Goal: Task Accomplishment & Management: Manage account settings

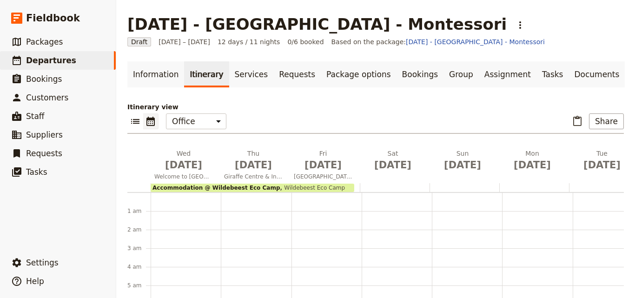
scroll to position [121, 0]
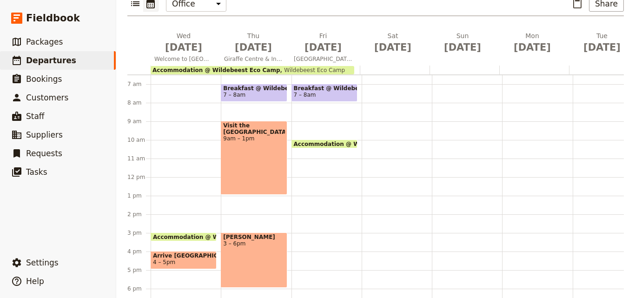
scroll to position [74, 0]
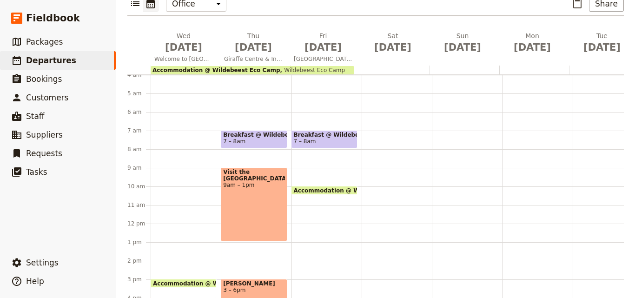
click at [357, 69] on div at bounding box center [325, 70] width 70 height 9
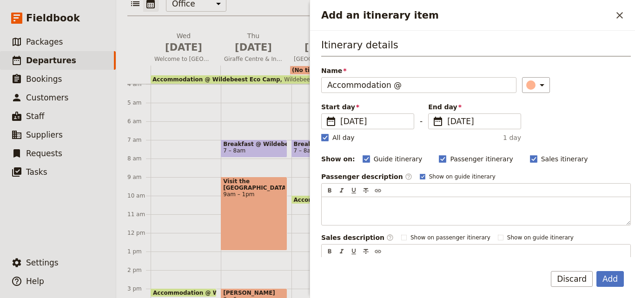
type input "Accommodation @"
click at [323, 142] on div "Itinerary details Name Accommodation @ ​ Start day ​ [DATE] [DATE] [DATE] - End…" at bounding box center [476, 162] width 310 height 248
click at [324, 137] on rect "Add an itinerary item" at bounding box center [324, 137] width 7 height 7
click at [321, 133] on input "All day" at bounding box center [321, 133] width 0 height 0
checkbox input "false"
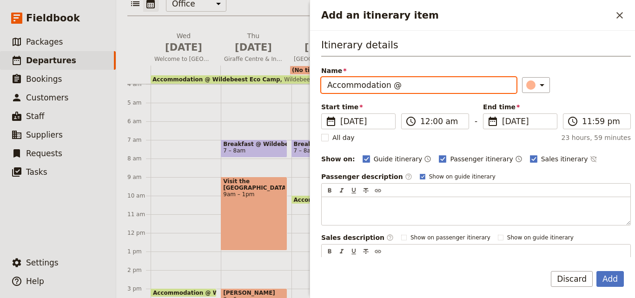
paste input "[GEOGRAPHIC_DATA]"
type input "Accommodation @ [GEOGRAPHIC_DATA]"
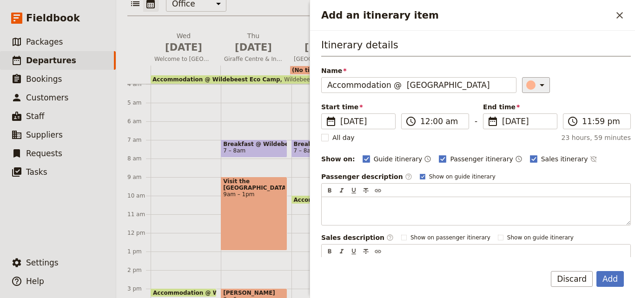
click at [537, 90] on icon "Add an itinerary item" at bounding box center [542, 85] width 11 height 11
click at [522, 113] on div "button" at bounding box center [521, 115] width 9 height 9
click at [495, 125] on fieldset "​ [DATE] [DATE]" at bounding box center [520, 122] width 74 height 16
click at [488, 114] on input "[DATE]" at bounding box center [487, 114] width 0 height 0
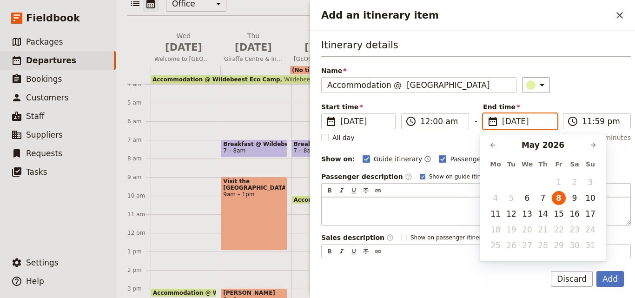
click at [587, 200] on button "10" at bounding box center [591, 198] width 14 height 14
type input "[DATE]"
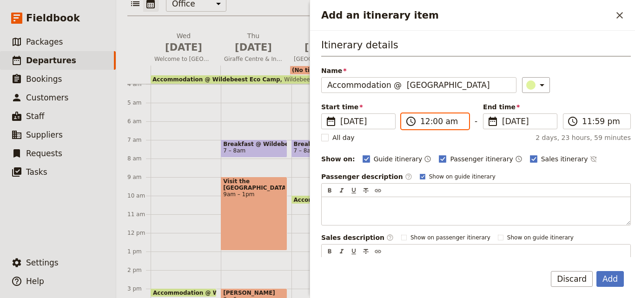
click at [430, 121] on input "12:00 am" at bounding box center [442, 121] width 43 height 11
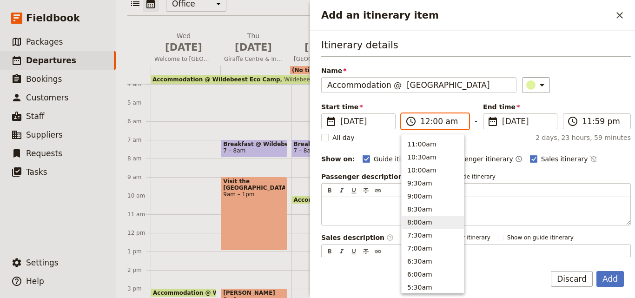
scroll to position [284, 0]
click at [429, 200] on button "10:30am" at bounding box center [433, 197] width 62 height 13
type input "10:30 am"
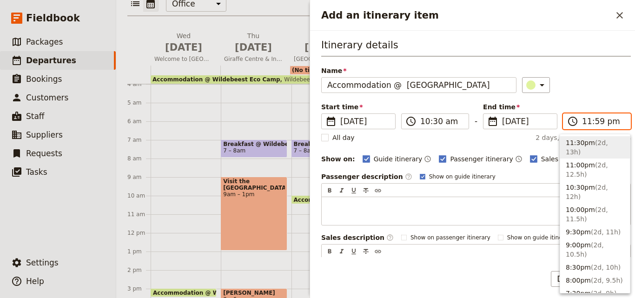
click at [589, 120] on input "11:59 pm" at bounding box center [603, 121] width 43 height 11
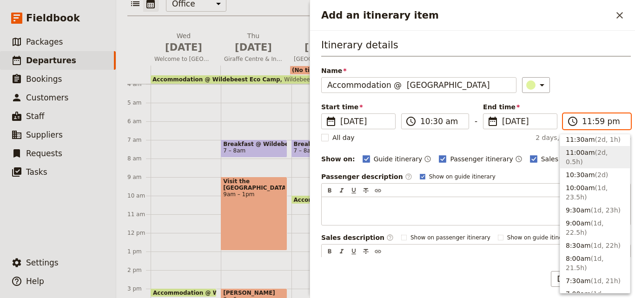
scroll to position [372, 0]
click at [584, 216] on button "9:00am ( 1d, 22.5h )" at bounding box center [596, 227] width 70 height 22
type input "09:00 am"
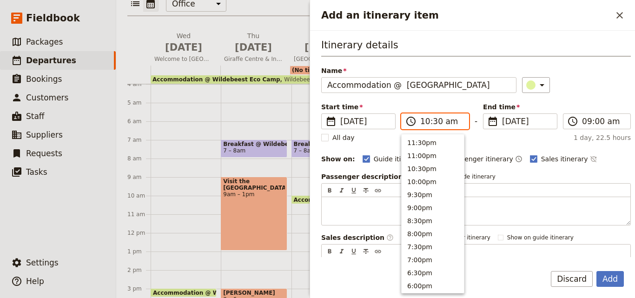
click at [448, 122] on input "10:30 am" at bounding box center [442, 121] width 43 height 11
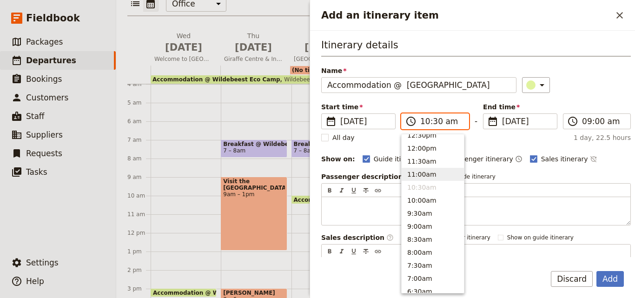
click at [418, 173] on button "11:00am" at bounding box center [433, 174] width 62 height 13
type input "11:00 am"
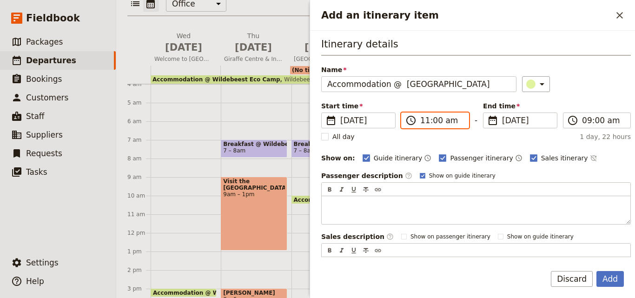
scroll to position [0, 0]
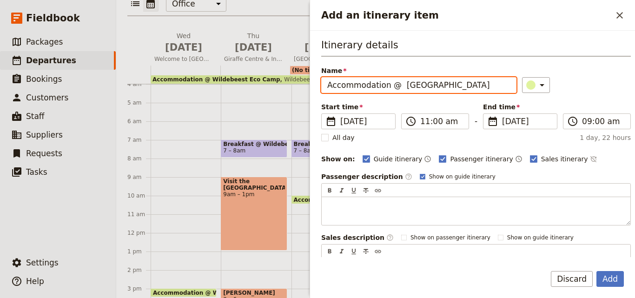
drag, startPoint x: 463, startPoint y: 81, endPoint x: 398, endPoint y: 83, distance: 64.7
click at [398, 83] on input "Accommodation @ [GEOGRAPHIC_DATA]" at bounding box center [418, 85] width 195 height 16
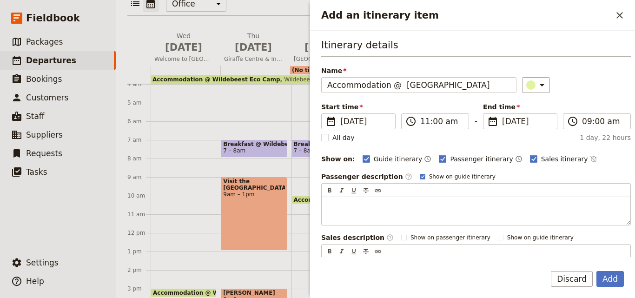
drag, startPoint x: 398, startPoint y: 83, endPoint x: 449, endPoint y: 48, distance: 62.3
click at [449, 48] on h3 "Itinerary details" at bounding box center [476, 47] width 310 height 19
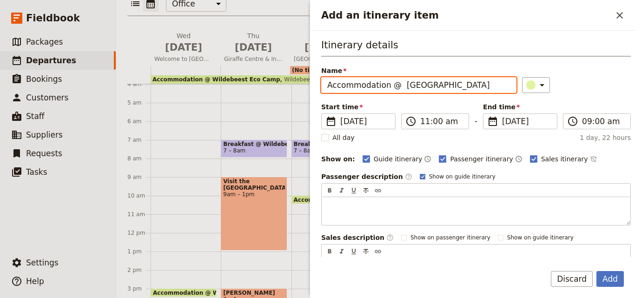
drag, startPoint x: 461, startPoint y: 81, endPoint x: 394, endPoint y: 88, distance: 67.8
click at [394, 88] on input "Accommodation @ [GEOGRAPHIC_DATA]" at bounding box center [418, 85] width 195 height 16
paste input "Add an itinerary item"
click at [394, 84] on input "Accommodation @[GEOGRAPHIC_DATA]" at bounding box center [418, 85] width 195 height 16
type input "Accommodation @ [GEOGRAPHIC_DATA]"
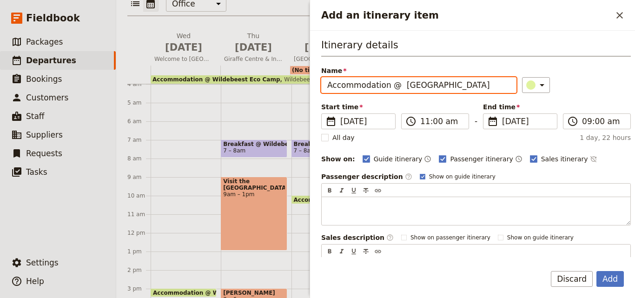
drag, startPoint x: 465, startPoint y: 82, endPoint x: 400, endPoint y: 87, distance: 65.3
click at [400, 87] on input "Accommodation @ [GEOGRAPHIC_DATA]" at bounding box center [418, 85] width 195 height 16
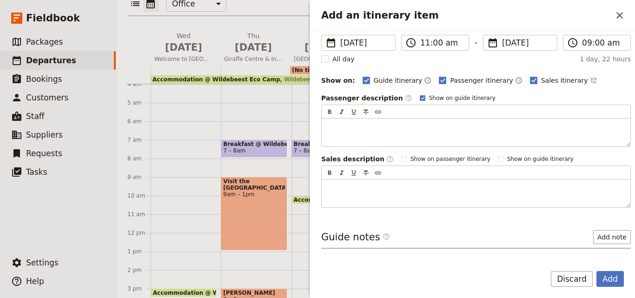
scroll to position [111, 0]
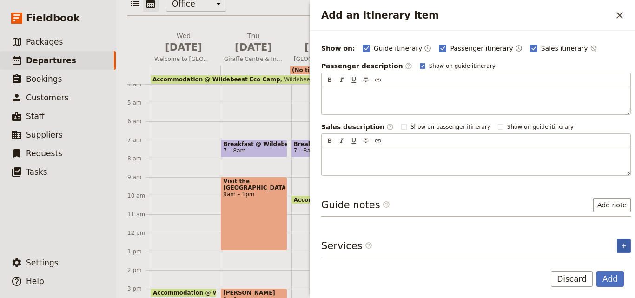
click at [617, 243] on button "​" at bounding box center [624, 246] width 14 height 14
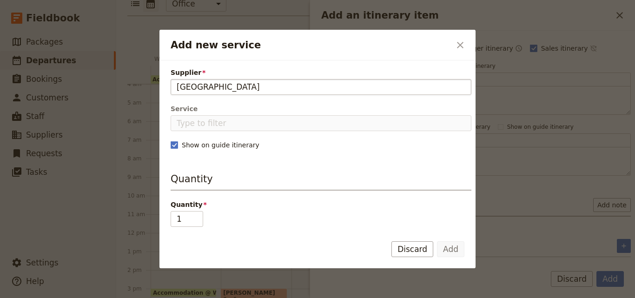
click at [178, 86] on input "[GEOGRAPHIC_DATA]" at bounding box center [321, 86] width 289 height 11
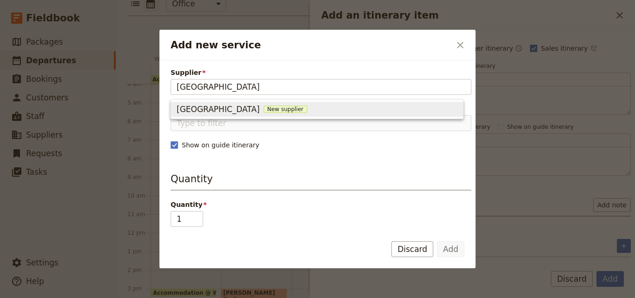
click at [264, 107] on span "New supplier" at bounding box center [286, 109] width 44 height 7
type input "[GEOGRAPHIC_DATA]"
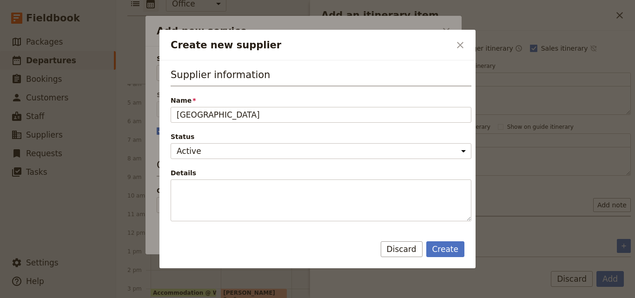
scroll to position [186, 0]
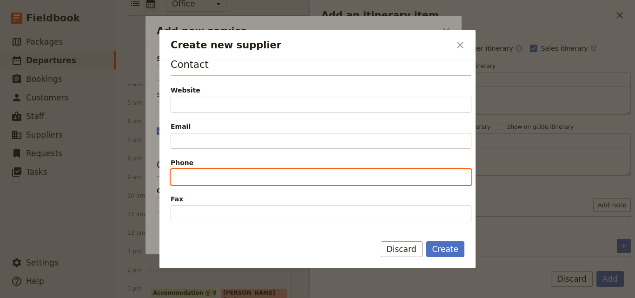
paste input "[PHONE_NUMBER]"
click at [181, 179] on input "[PHONE_NUMBER]" at bounding box center [321, 177] width 301 height 16
type input "[PHONE_NUMBER]"
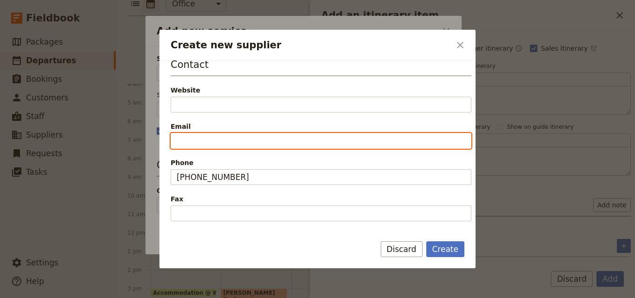
drag, startPoint x: 194, startPoint y: 137, endPoint x: 202, endPoint y: 125, distance: 14.6
click at [193, 137] on input "Email" at bounding box center [321, 141] width 301 height 16
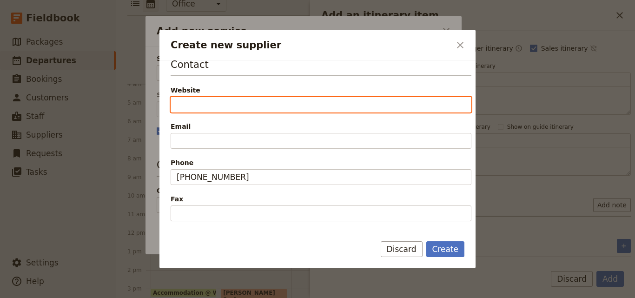
paste input "[URL][DOMAIN_NAME]"
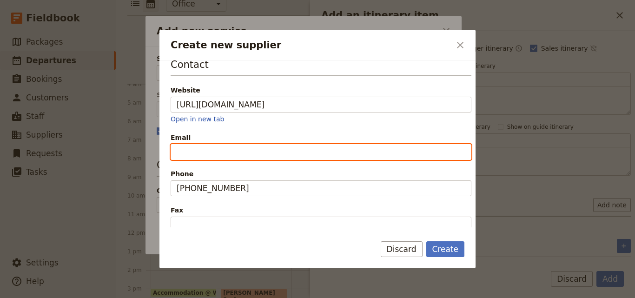
type input "[URL][DOMAIN_NAME]"
click at [202, 155] on input "Email" at bounding box center [321, 152] width 301 height 16
paste input "[EMAIL_ADDRESS][DOMAIN_NAME]."
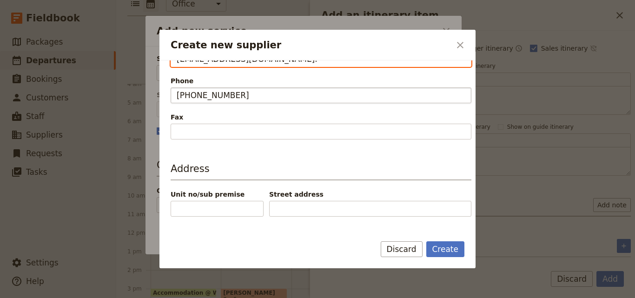
scroll to position [306, 0]
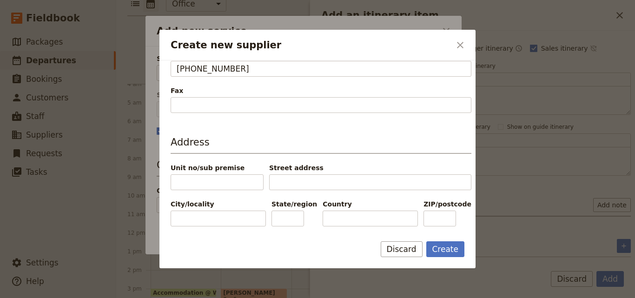
type input "[EMAIL_ADDRESS][DOMAIN_NAME]."
click at [343, 220] on input "Country" at bounding box center [370, 219] width 95 height 16
click at [326, 220] on input "[GEOGRAPHIC_DATA]" at bounding box center [370, 219] width 95 height 16
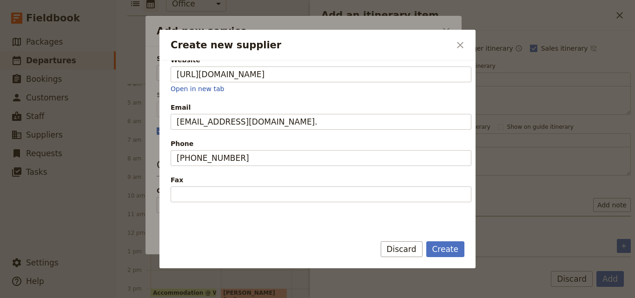
scroll to position [233, 0]
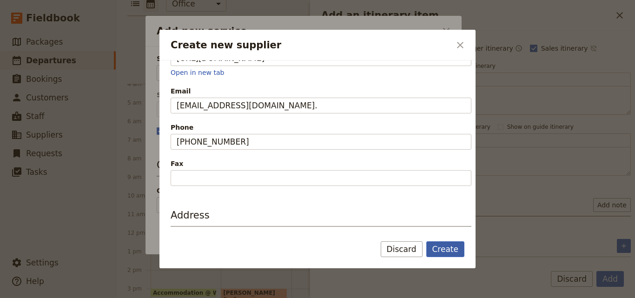
type input "[GEOGRAPHIC_DATA]"
click at [449, 251] on button "Create" at bounding box center [446, 249] width 39 height 16
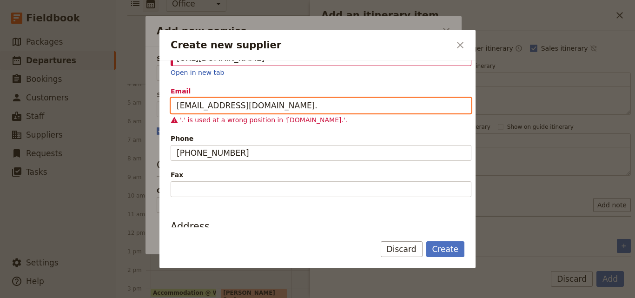
click at [280, 108] on input "[EMAIL_ADDRESS][DOMAIN_NAME]." at bounding box center [321, 106] width 301 height 16
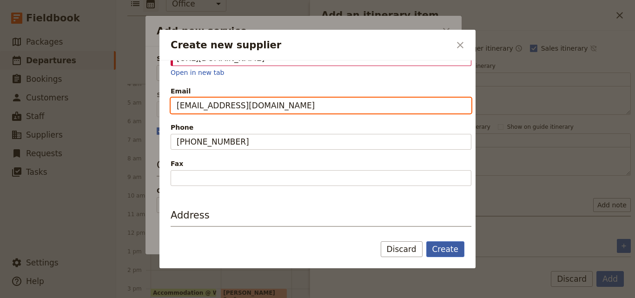
type input "[EMAIL_ADDRESS][DOMAIN_NAME]"
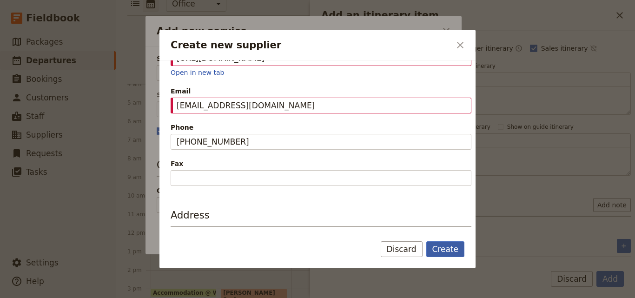
click at [454, 251] on button "Create" at bounding box center [446, 249] width 39 height 16
type input "[GEOGRAPHIC_DATA]"
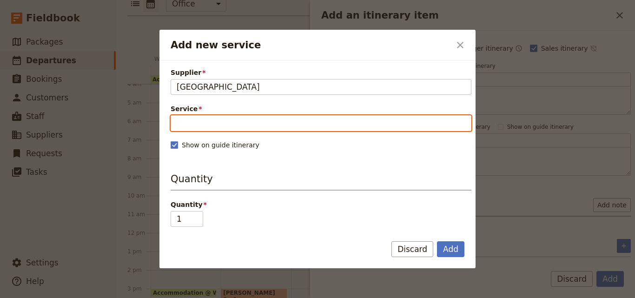
click at [245, 124] on div "Service Please fill out this field." at bounding box center [321, 117] width 301 height 27
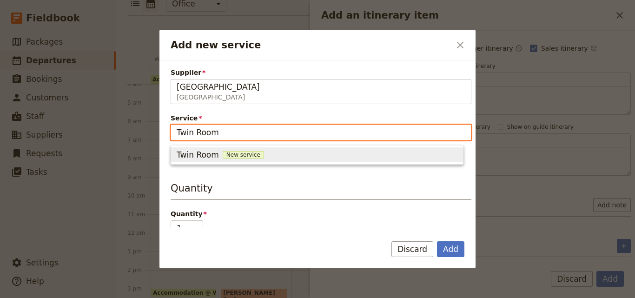
click at [229, 156] on span "New service" at bounding box center [243, 154] width 41 height 7
type input "Twin Room"
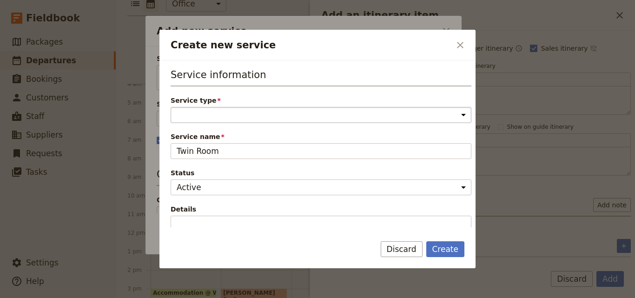
click at [226, 114] on select "Accommodation Activity Transport Flight Food and beverage Other" at bounding box center [321, 115] width 301 height 16
select select "AccommodationService"
click at [171, 107] on select "Accommodation Activity Transport Flight Food and beverage Other" at bounding box center [321, 115] width 301 height 16
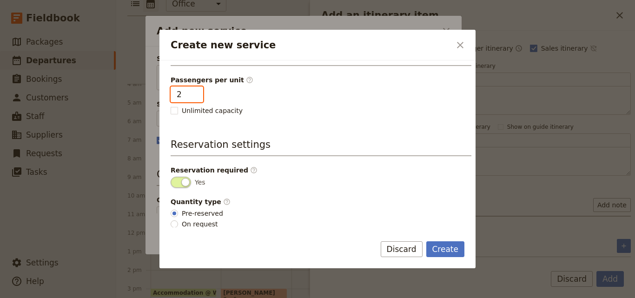
type input "2"
click at [193, 93] on input "2" at bounding box center [187, 95] width 33 height 16
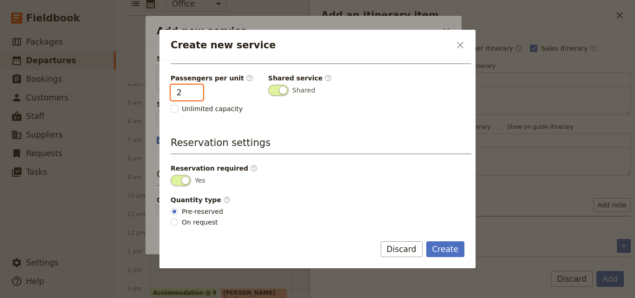
scroll to position [235, 0]
click at [438, 247] on button "Create" at bounding box center [446, 249] width 39 height 16
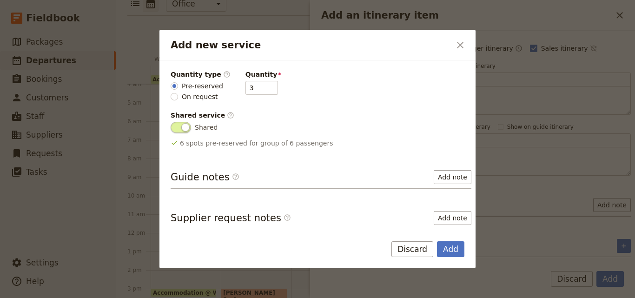
scroll to position [184, 0]
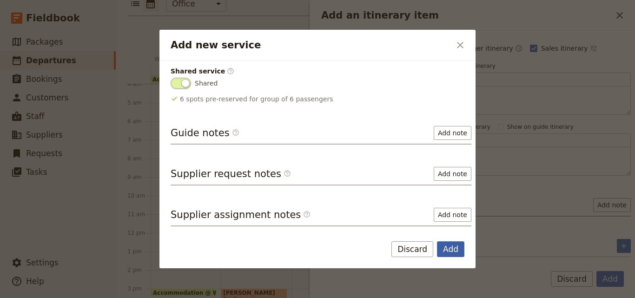
click at [458, 250] on button "Add" at bounding box center [450, 249] width 27 height 16
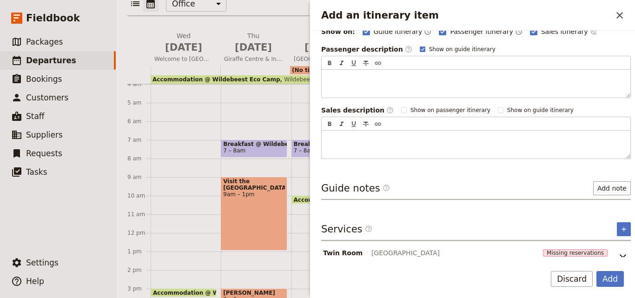
scroll to position [144, 0]
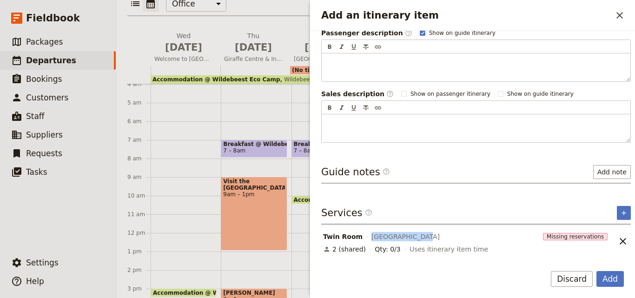
drag, startPoint x: 463, startPoint y: 241, endPoint x: 365, endPoint y: 239, distance: 98.2
click at [365, 239] on div "[GEOGRAPHIC_DATA]" at bounding box center [431, 236] width 218 height 11
copy span "[GEOGRAPHIC_DATA]"
click at [619, 208] on button "​" at bounding box center [624, 213] width 14 height 14
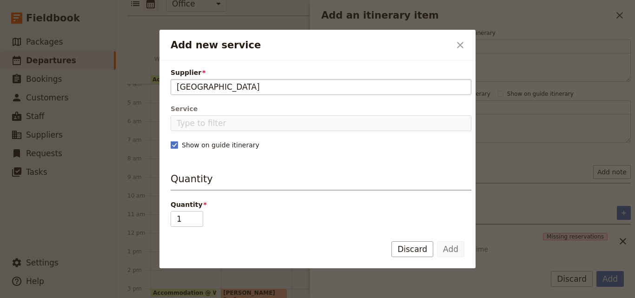
click at [177, 87] on input "[GEOGRAPHIC_DATA]" at bounding box center [321, 86] width 289 height 11
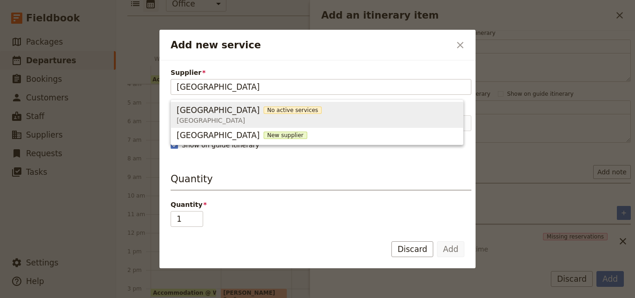
click at [264, 110] on span "No active services" at bounding box center [293, 110] width 59 height 7
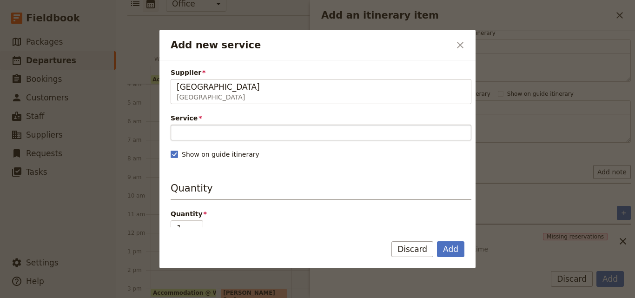
type input "[GEOGRAPHIC_DATA]"
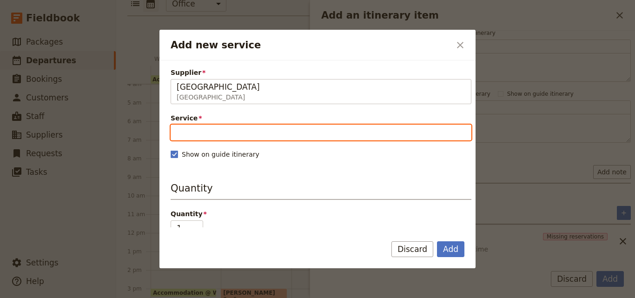
click at [254, 137] on input "Service" at bounding box center [321, 133] width 301 height 16
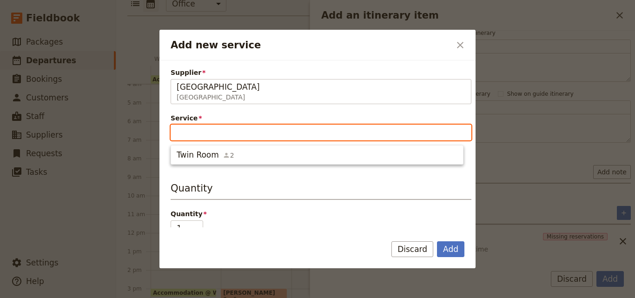
type input "s"
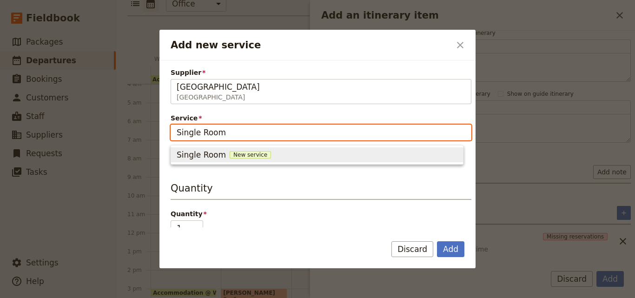
click at [248, 151] on div "Single Room New service" at bounding box center [317, 154] width 281 height 11
type input "Single Room"
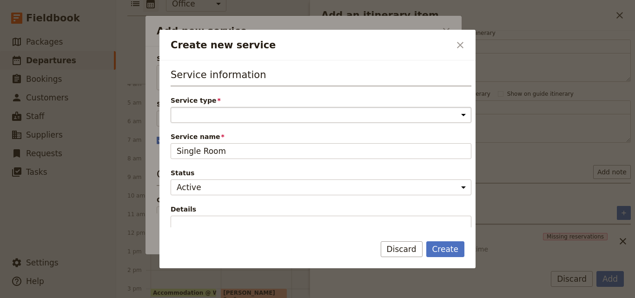
click at [238, 118] on select "Accommodation Activity Transport Flight Food and beverage Other" at bounding box center [321, 115] width 301 height 16
select select "AccommodationService"
click at [171, 107] on select "Accommodation Activity Transport Flight Food and beverage Other" at bounding box center [321, 115] width 301 height 16
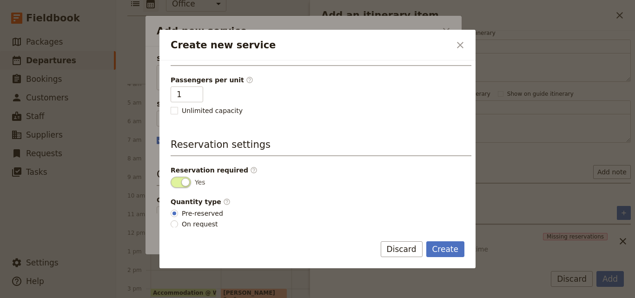
scroll to position [235, 0]
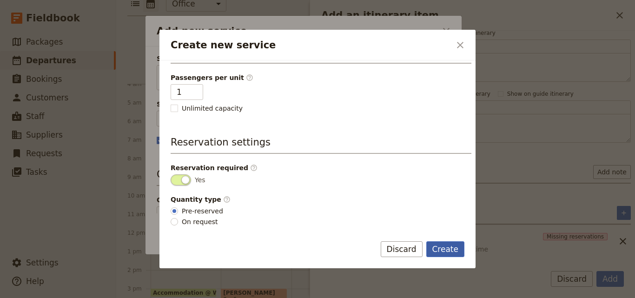
click at [458, 252] on button "Create" at bounding box center [446, 249] width 39 height 16
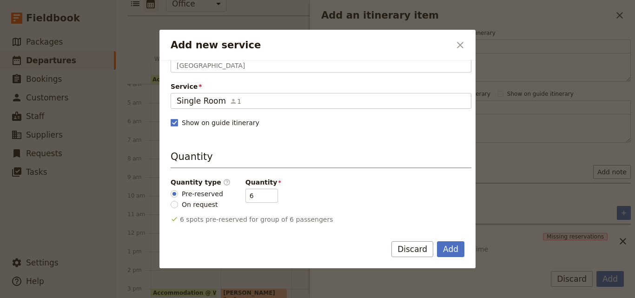
scroll to position [47, 0]
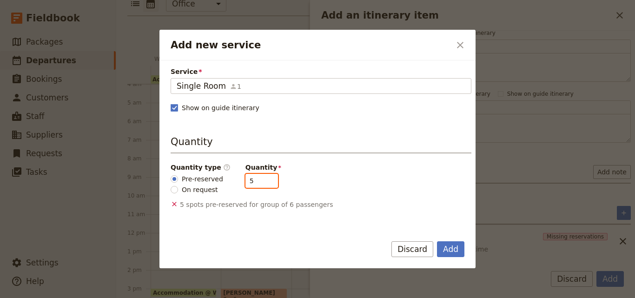
click at [261, 184] on input "5" at bounding box center [262, 181] width 33 height 14
click at [261, 184] on input "4" at bounding box center [262, 181] width 33 height 14
click at [261, 184] on input "3" at bounding box center [262, 181] width 33 height 14
click at [261, 184] on input "2" at bounding box center [262, 181] width 33 height 14
type input "1"
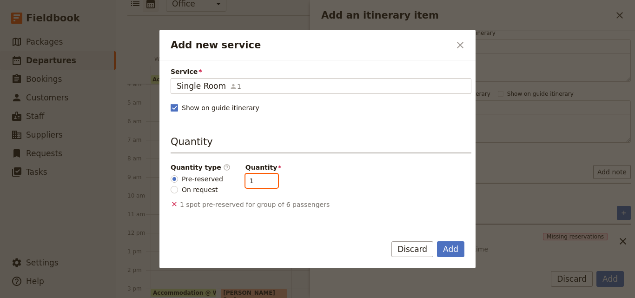
click at [261, 184] on input "1" at bounding box center [262, 181] width 33 height 14
click at [448, 254] on button "Add" at bounding box center [450, 249] width 27 height 16
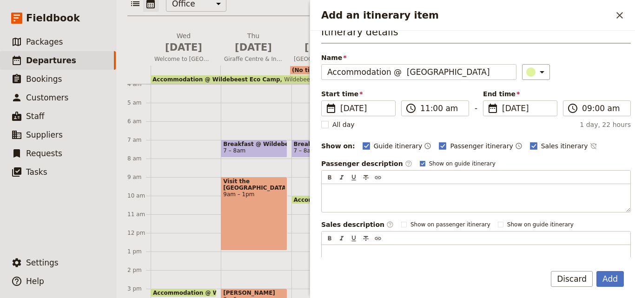
scroll to position [0, 0]
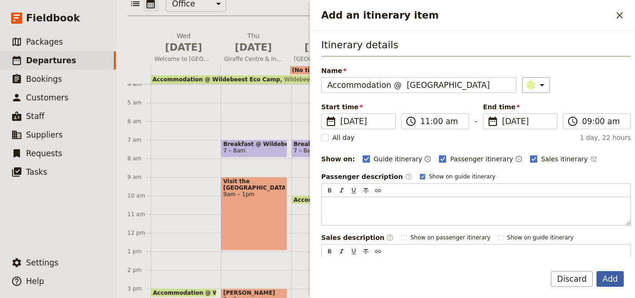
click at [611, 276] on button "Add" at bounding box center [610, 279] width 27 height 16
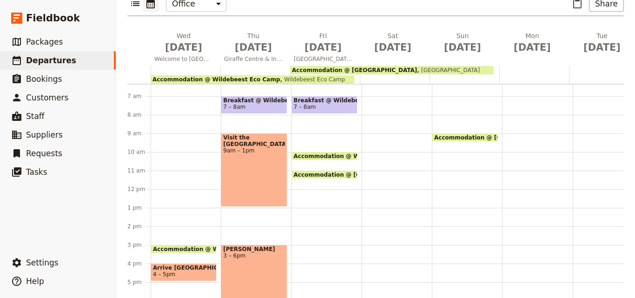
scroll to position [74, 0]
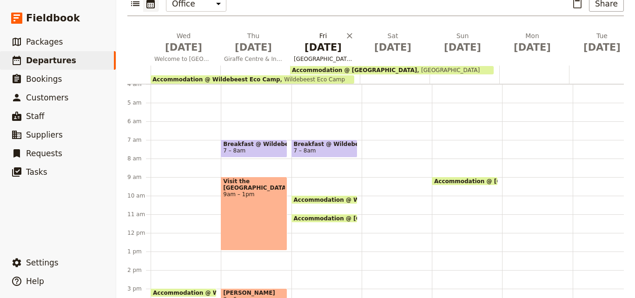
click at [323, 40] on h2 "[DATE] Corner of [GEOGRAPHIC_DATA] - [GEOGRAPHIC_DATA]" at bounding box center [323, 42] width 59 height 23
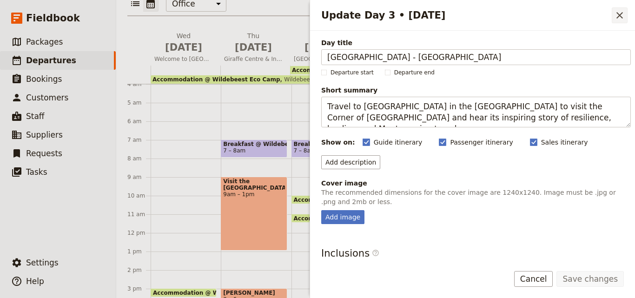
click at [626, 19] on button "​" at bounding box center [620, 15] width 16 height 16
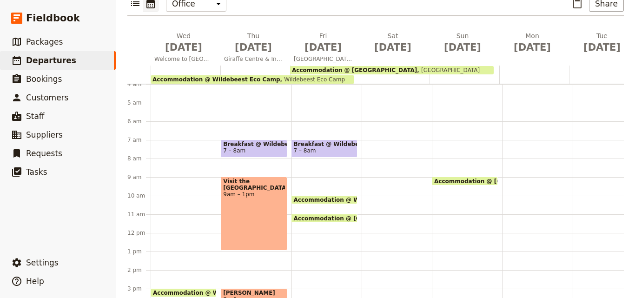
scroll to position [121, 0]
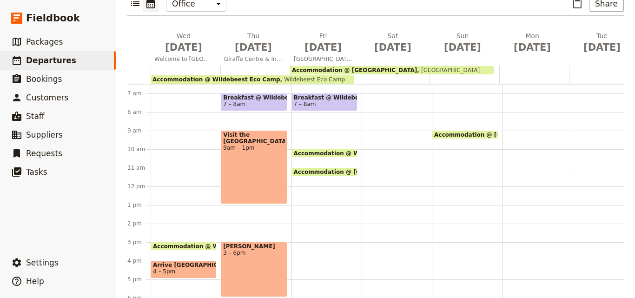
click at [334, 181] on div "Breakfast @ [GEOGRAPHIC_DATA] 7 – 8am Accommodation @ Wildebeest Eco Camp 3pm –…" at bounding box center [327, 186] width 70 height 447
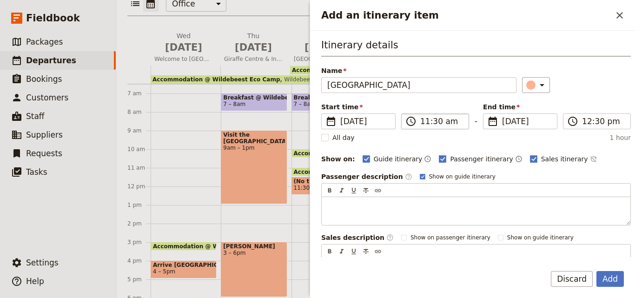
type input "[GEOGRAPHIC_DATA]"
click at [422, 123] on input "11:30 am" at bounding box center [442, 121] width 43 height 11
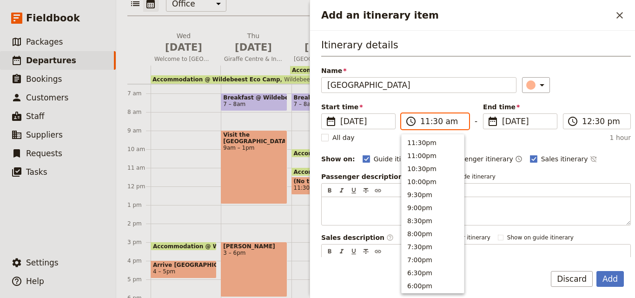
scroll to position [314, 0]
click at [420, 167] on button "10:30am" at bounding box center [433, 166] width 62 height 13
type input "10:30 am"
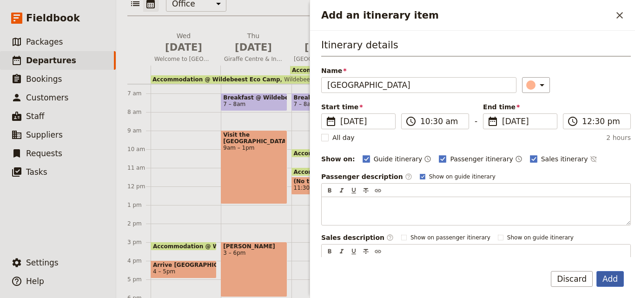
click at [613, 281] on button "Add" at bounding box center [610, 279] width 27 height 16
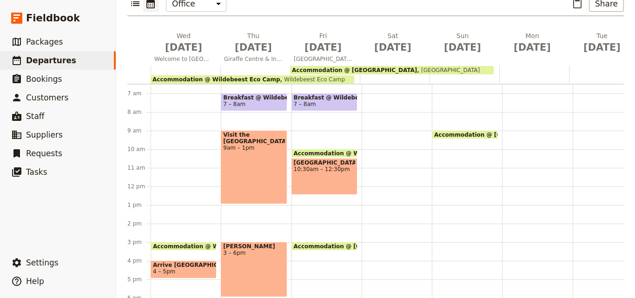
click at [311, 173] on span "10:30am – 12:30pm" at bounding box center [324, 169] width 61 height 7
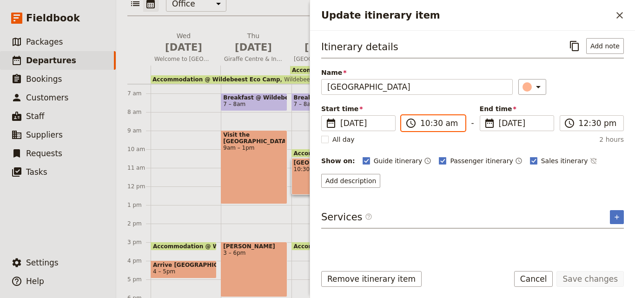
click at [423, 126] on input "10:30 am" at bounding box center [440, 123] width 39 height 11
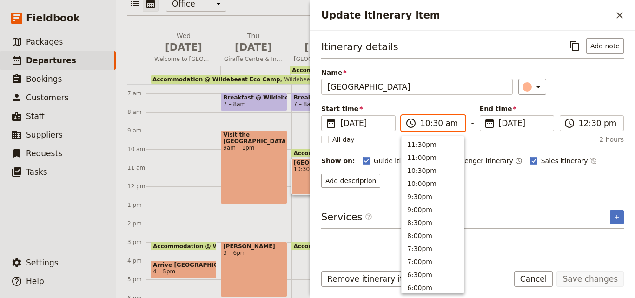
scroll to position [341, 0]
click at [419, 176] on button "9:00am" at bounding box center [433, 181] width 62 height 13
type input "09:00 am"
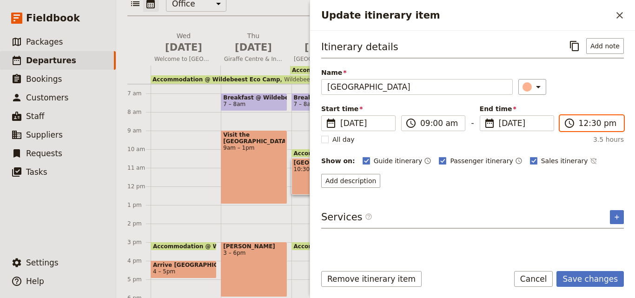
click at [592, 127] on input "12:30 pm" at bounding box center [598, 123] width 39 height 11
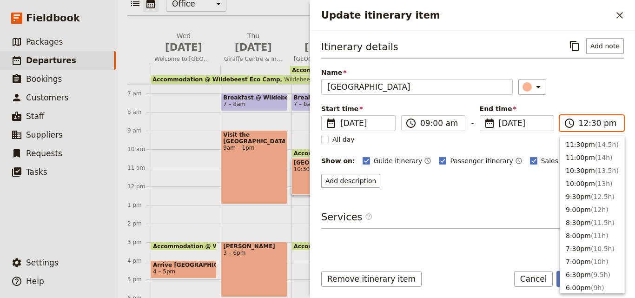
scroll to position [288, 0]
click at [580, 178] on button "11:00am ( 2h )" at bounding box center [593, 181] width 64 height 13
type input "11:00 am"
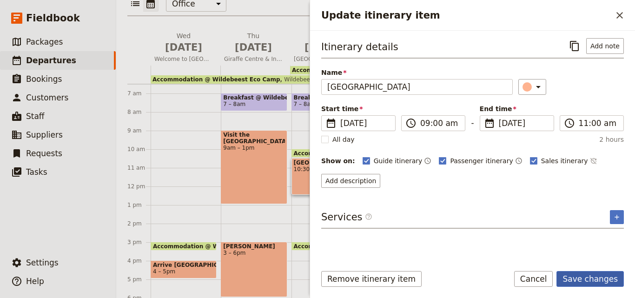
click at [588, 284] on button "Save changes" at bounding box center [590, 279] width 67 height 16
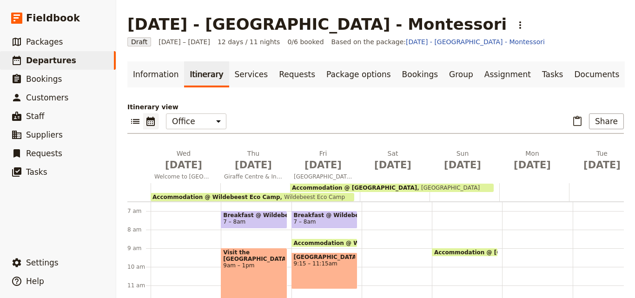
scroll to position [135, 0]
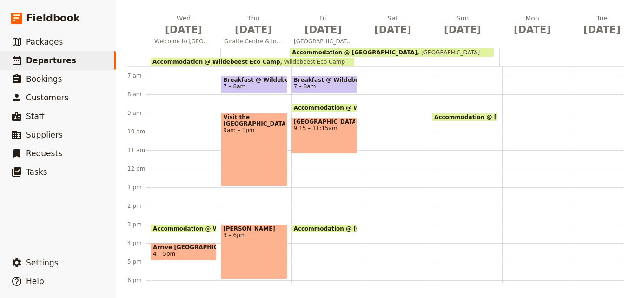
click at [379, 1] on div "Itinerary view ​ ​ Office Guide Passenger Sales ​ Share [DATE] Welcome to [GEOG…" at bounding box center [375, 125] width 497 height 316
click at [326, 127] on span "9:15 – 11:15am" at bounding box center [324, 128] width 61 height 7
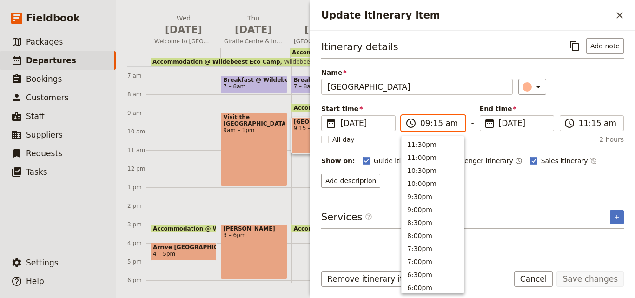
click at [427, 127] on input "09:15 am" at bounding box center [440, 123] width 39 height 11
click at [295, 142] on div "[GEOGRAPHIC_DATA] 9:15 – 11:15am" at bounding box center [325, 135] width 66 height 37
click at [436, 126] on input "09:15 am" at bounding box center [440, 123] width 39 height 11
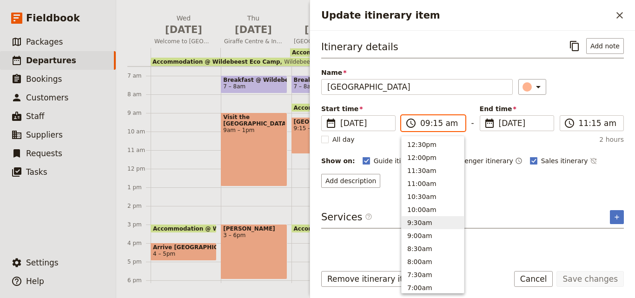
click at [423, 221] on button "9:30am" at bounding box center [433, 222] width 62 height 13
type input "09:30 am"
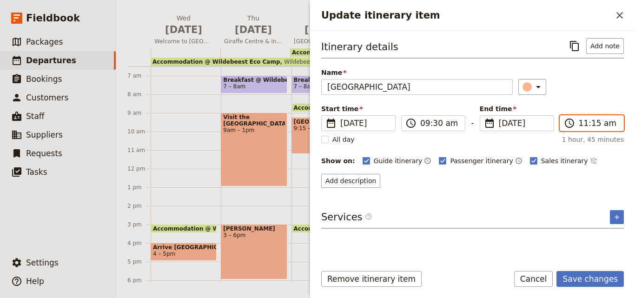
click at [593, 126] on input "11:15 am" at bounding box center [598, 123] width 39 height 11
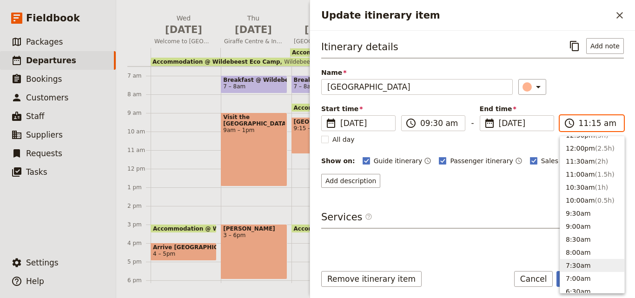
scroll to position [281, 0]
click at [587, 163] on button "12:00pm ( 2.5h )" at bounding box center [593, 163] width 64 height 13
type input "12:00 pm"
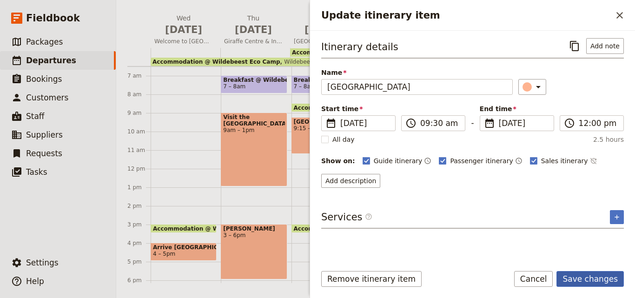
click at [587, 287] on button "Save changes" at bounding box center [590, 279] width 67 height 16
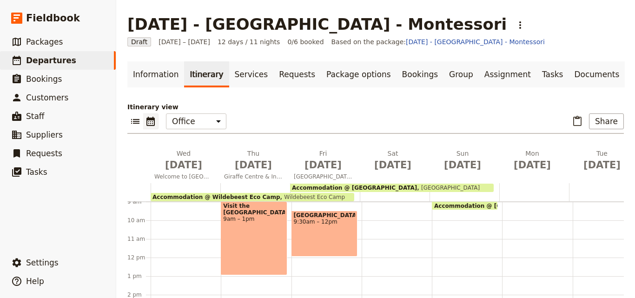
scroll to position [121, 0]
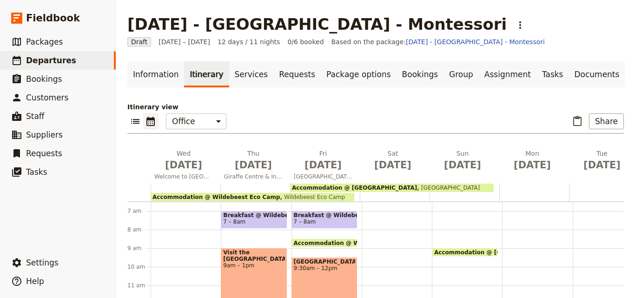
click at [314, 277] on div "[GEOGRAPHIC_DATA] 9:30am – 12pm" at bounding box center [325, 280] width 66 height 46
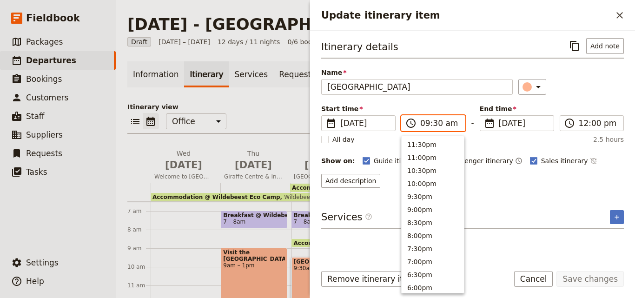
click at [435, 126] on input "09:30 am" at bounding box center [440, 123] width 39 height 11
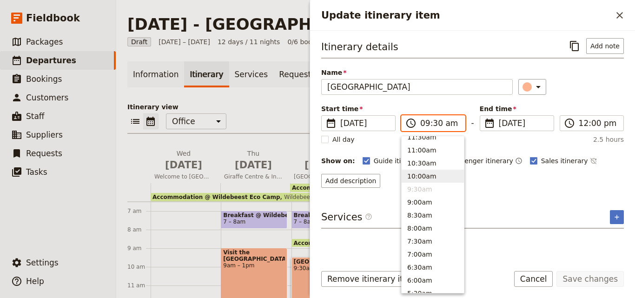
click at [419, 174] on button "10:00am" at bounding box center [433, 176] width 62 height 13
type input "10:00 am"
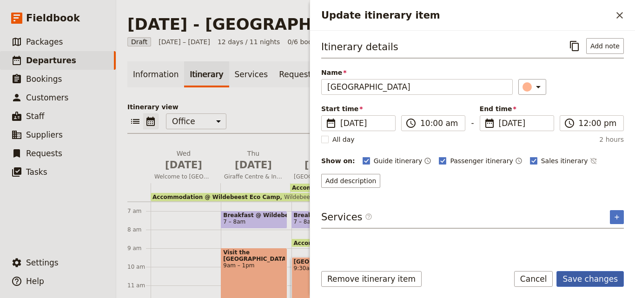
click at [605, 274] on button "Save changes" at bounding box center [590, 279] width 67 height 16
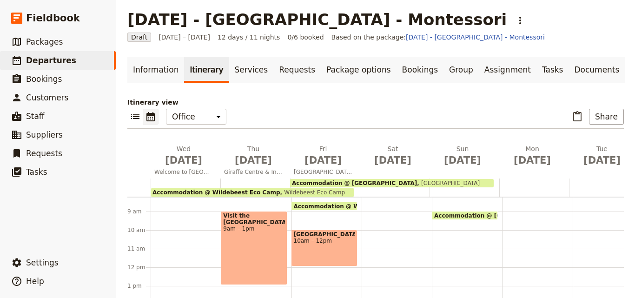
scroll to position [144, 0]
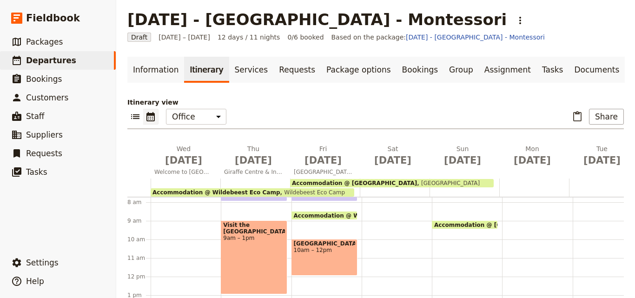
click at [321, 246] on span "[GEOGRAPHIC_DATA]" at bounding box center [324, 244] width 61 height 7
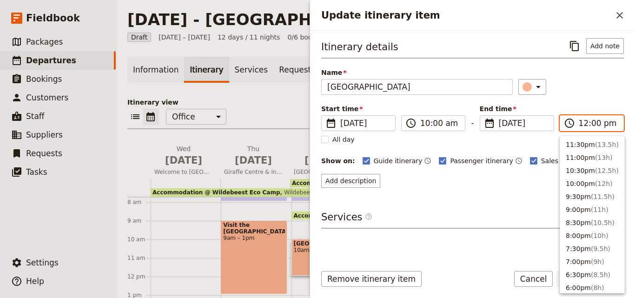
click at [591, 127] on input "12:00 pm" at bounding box center [598, 123] width 39 height 11
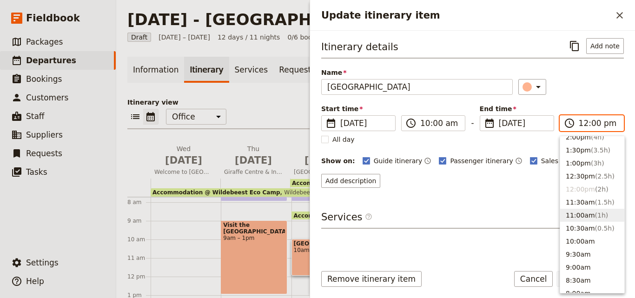
scroll to position [208, 0]
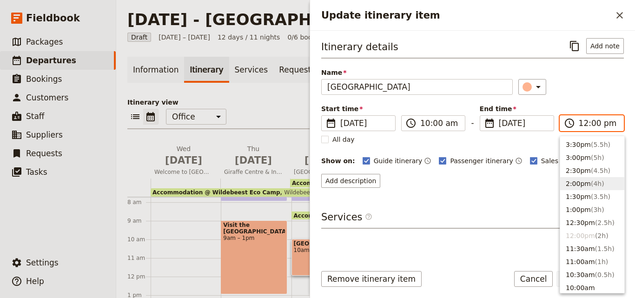
click at [585, 178] on button "2:00pm ( 4h )" at bounding box center [593, 183] width 64 height 13
type input "02:00 pm"
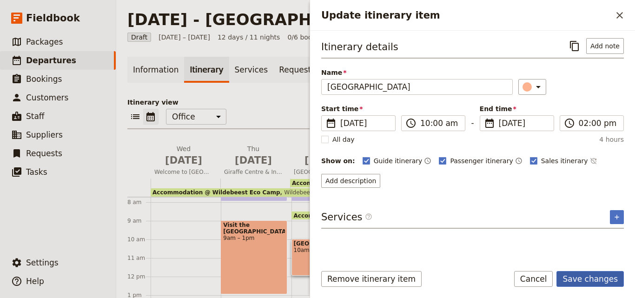
click at [595, 281] on button "Save changes" at bounding box center [590, 279] width 67 height 16
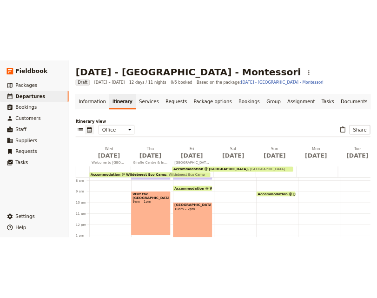
scroll to position [135, 0]
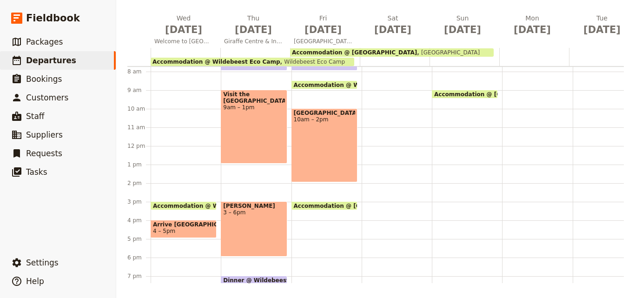
click at [307, 221] on div "Breakfast @ [GEOGRAPHIC_DATA] 7 – 8am Accommodation @ [GEOGRAPHIC_DATA] 3pm – 8…" at bounding box center [327, 146] width 70 height 447
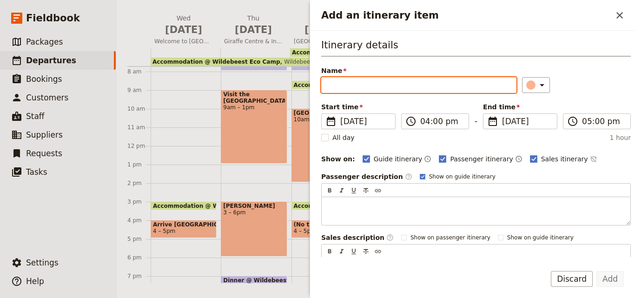
click at [428, 85] on input "Name" at bounding box center [418, 85] width 195 height 16
paste input "[GEOGRAPHIC_DATA]"
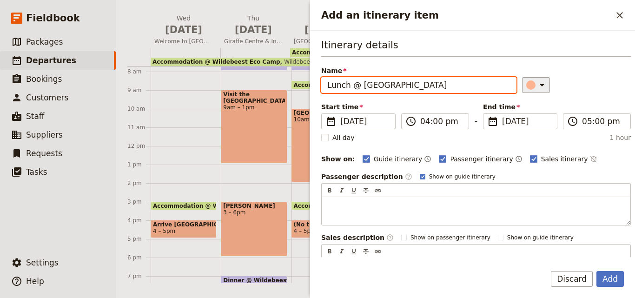
type input "Lunch @ [GEOGRAPHIC_DATA]"
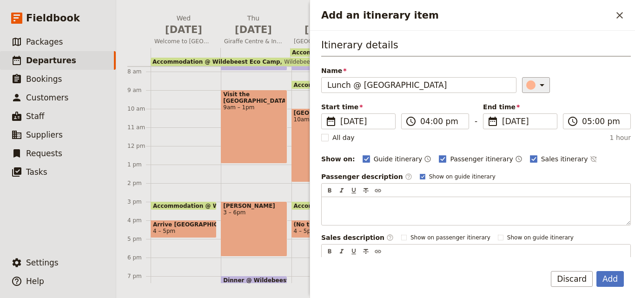
click at [527, 89] on div "Add an itinerary item" at bounding box center [531, 84] width 9 height 9
click at [536, 124] on div "button" at bounding box center [532, 126] width 9 height 9
click at [621, 280] on button "Add" at bounding box center [610, 279] width 27 height 16
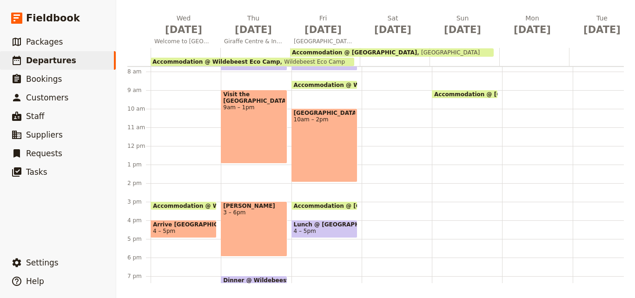
click at [316, 205] on span "Accommodation @ [GEOGRAPHIC_DATA]" at bounding box center [358, 206] width 129 height 6
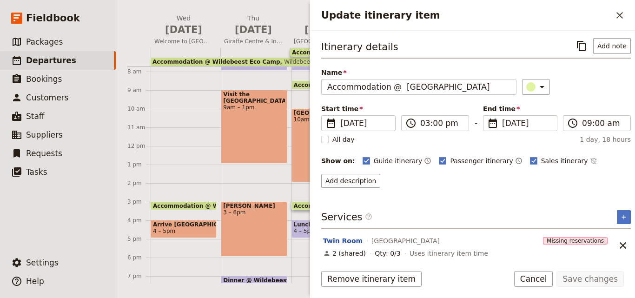
scroll to position [37, 0]
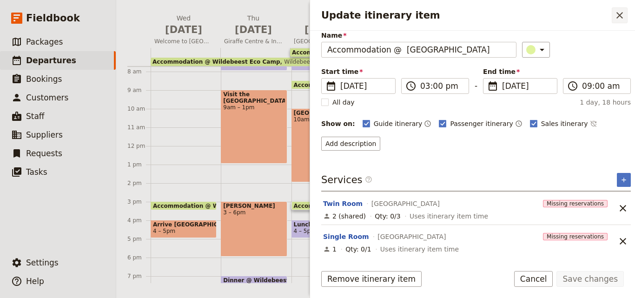
click at [619, 22] on button "​" at bounding box center [620, 15] width 16 height 16
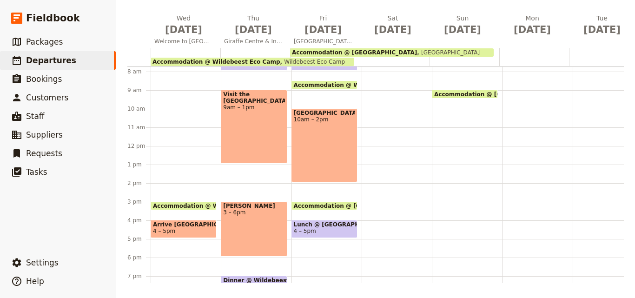
scroll to position [237, 0]
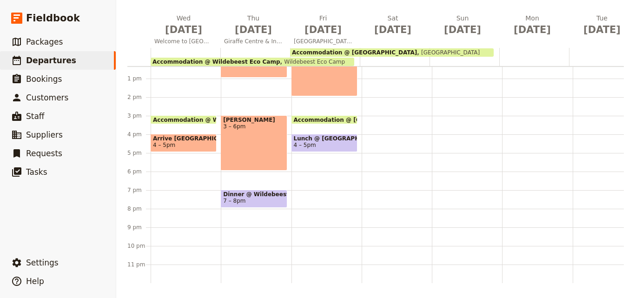
click at [311, 192] on div "Breakfast @ [GEOGRAPHIC_DATA] 7 – 8am Accommodation @ [GEOGRAPHIC_DATA] 3pm – 8…" at bounding box center [327, 60] width 70 height 447
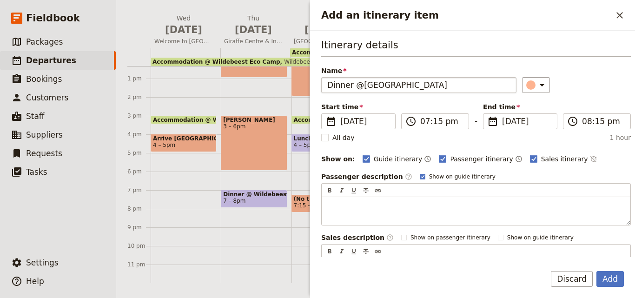
click at [361, 86] on input "Dinner @[GEOGRAPHIC_DATA]" at bounding box center [418, 85] width 195 height 16
type input "Dinner @ [GEOGRAPHIC_DATA]"
click at [537, 88] on icon "Add an itinerary item" at bounding box center [542, 85] width 11 height 11
click at [535, 126] on div "button" at bounding box center [532, 126] width 9 height 9
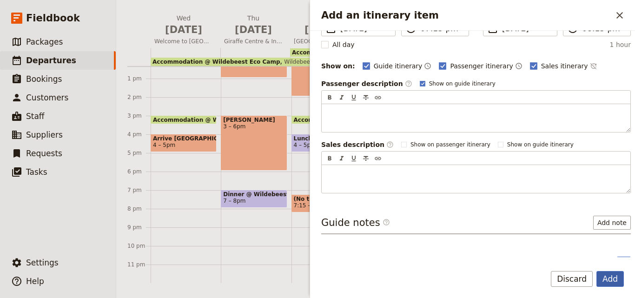
click at [609, 281] on button "Add" at bounding box center [610, 279] width 27 height 16
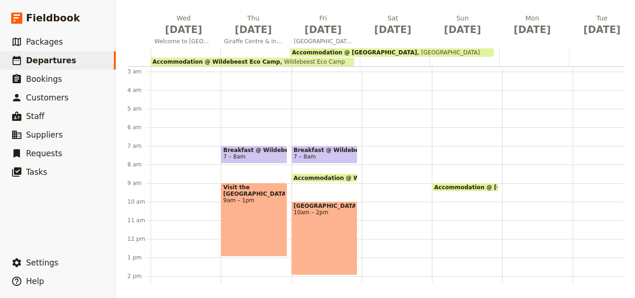
scroll to position [4, 0]
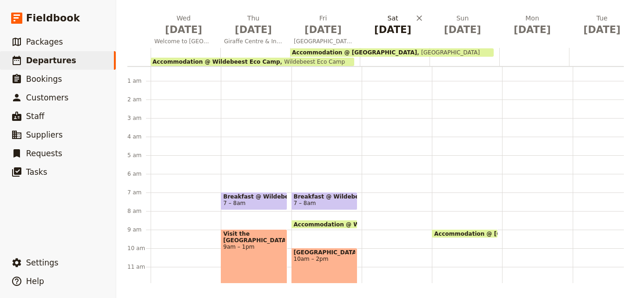
click at [394, 24] on span "[DATE]" at bounding box center [393, 30] width 59 height 14
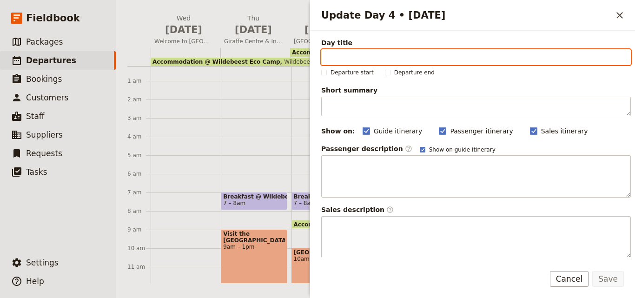
paste input "[GEOGRAPHIC_DATA]"
type input "[GEOGRAPHIC_DATA]"
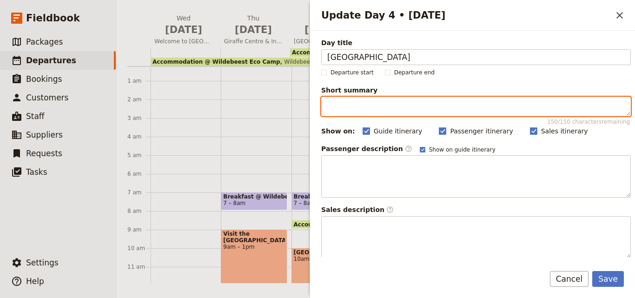
click at [360, 110] on textarea "Short summary 150 / 150 characters remaining" at bounding box center [476, 107] width 310 height 20
paste textarea "Explore [GEOGRAPHIC_DATA]’s wildlife and birds, enjoy a picnic by waterfalls, t…"
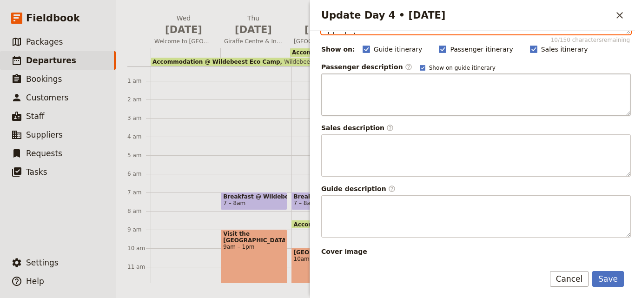
scroll to position [233, 0]
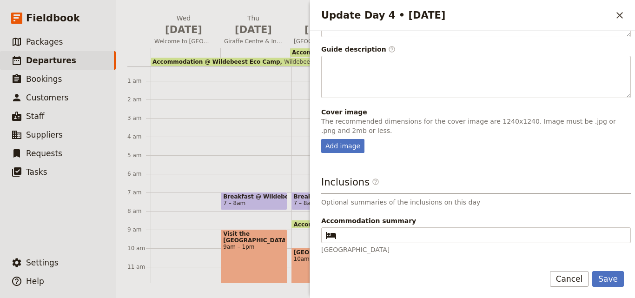
type textarea "Explore [GEOGRAPHIC_DATA]’s wildlife and birds, enjoy a picnic by waterfalls, t…"
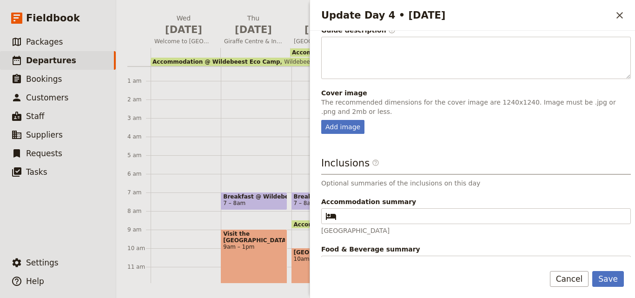
scroll to position [267, 0]
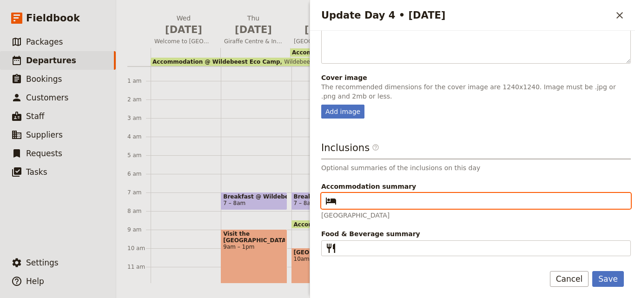
paste input "[GEOGRAPHIC_DATA]"
type input "[GEOGRAPHIC_DATA]"
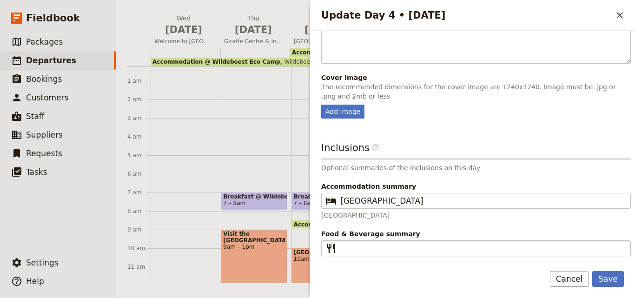
click at [392, 254] on fieldset "​" at bounding box center [476, 249] width 310 height 16
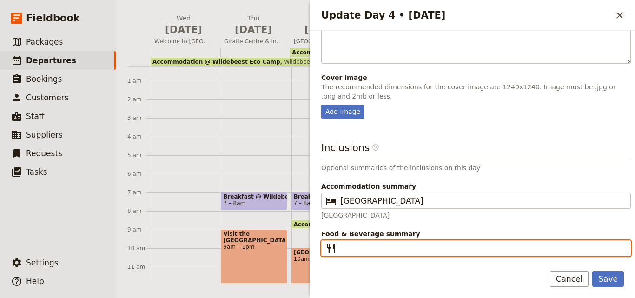
click at [392, 254] on input "Food & Beverage summary ​" at bounding box center [483, 248] width 285 height 11
type input "B L D"
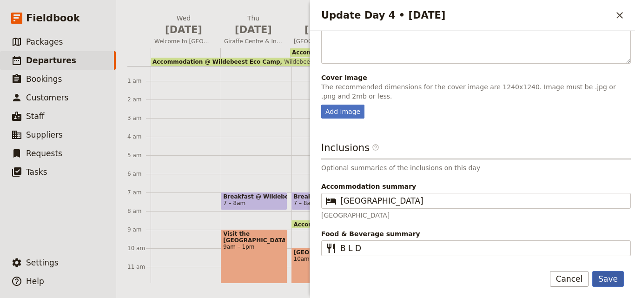
click at [608, 283] on button "Save" at bounding box center [609, 279] width 32 height 16
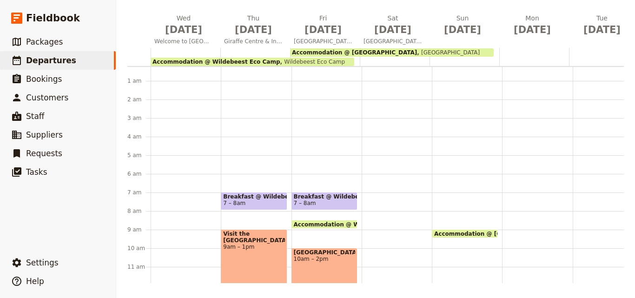
click at [313, 192] on div "Breakfast @ [GEOGRAPHIC_DATA] 7 – 8am Accommodation @ [GEOGRAPHIC_DATA] 3pm – 8…" at bounding box center [327, 285] width 70 height 447
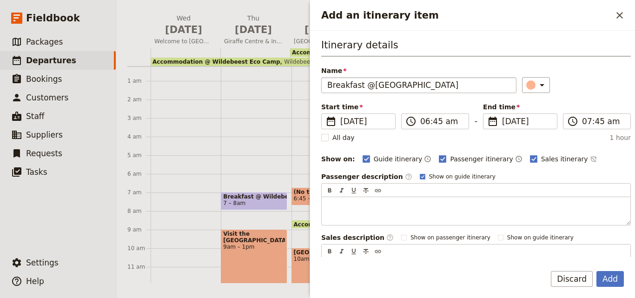
click at [367, 87] on input "Breakfast @[GEOGRAPHIC_DATA]" at bounding box center [418, 85] width 195 height 16
type input "Breakfast @ [GEOGRAPHIC_DATA]"
click at [529, 79] on button "​" at bounding box center [536, 85] width 28 height 16
click at [537, 126] on div "button" at bounding box center [532, 126] width 9 height 9
click at [614, 282] on button "Add" at bounding box center [610, 279] width 27 height 16
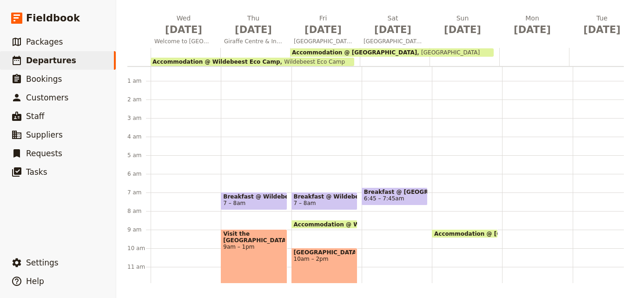
click at [395, 196] on span "6:45 – 7:45am" at bounding box center [384, 198] width 40 height 7
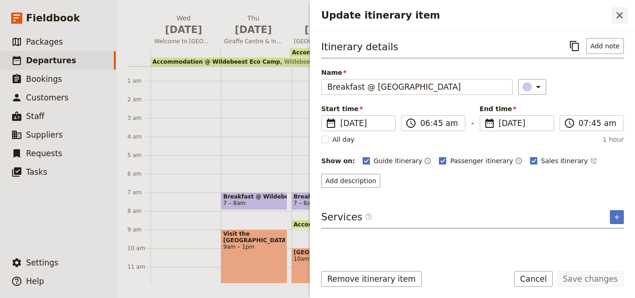
click at [620, 14] on icon "Close drawer" at bounding box center [620, 15] width 11 height 11
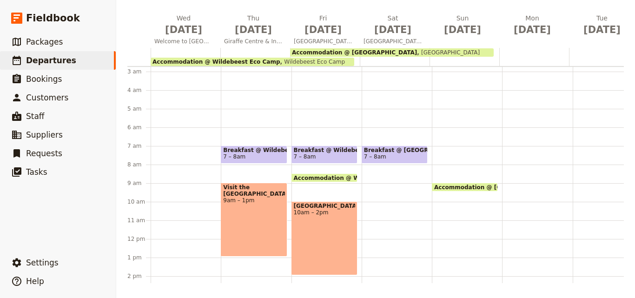
scroll to position [97, 0]
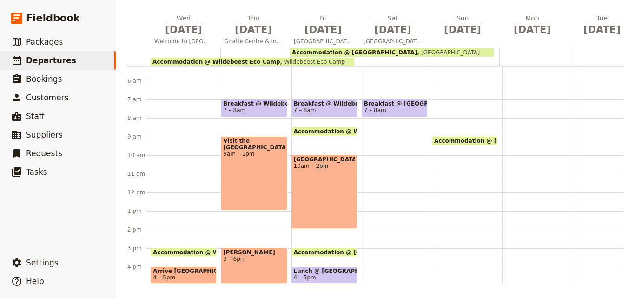
click at [392, 159] on div "Breakfast @ [GEOGRAPHIC_DATA] 7 – 8am" at bounding box center [397, 192] width 70 height 447
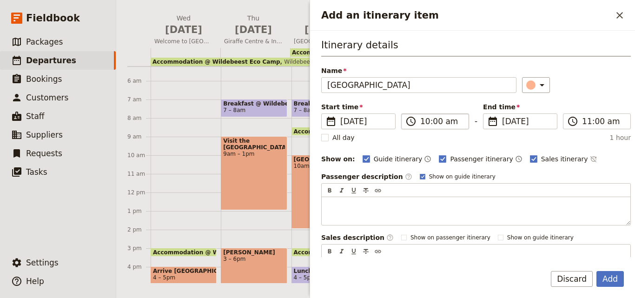
type input "[GEOGRAPHIC_DATA]"
click at [425, 119] on input "10:00 am" at bounding box center [442, 121] width 43 height 11
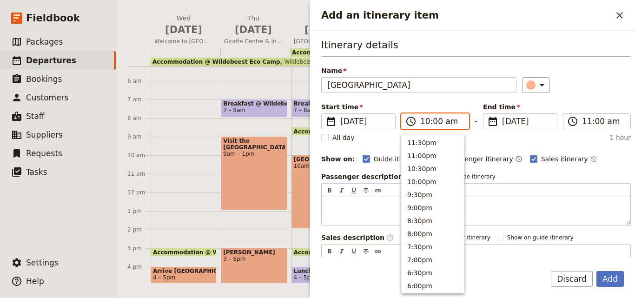
scroll to position [354, 0]
click at [440, 158] on button "9:30am" at bounding box center [433, 153] width 62 height 13
type input "09:30 am"
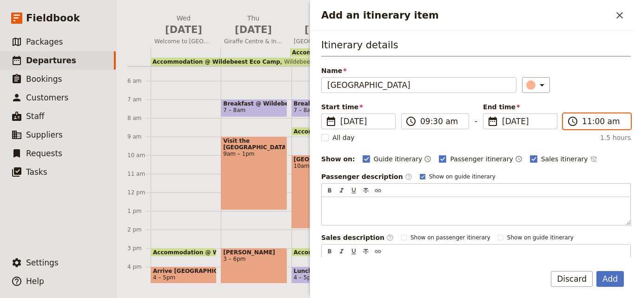
click at [586, 124] on input "11:00 am" at bounding box center [603, 121] width 43 height 11
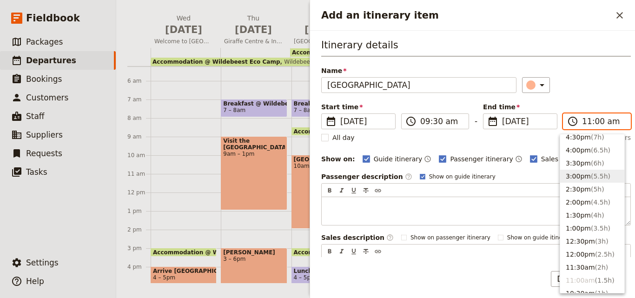
scroll to position [95, 0]
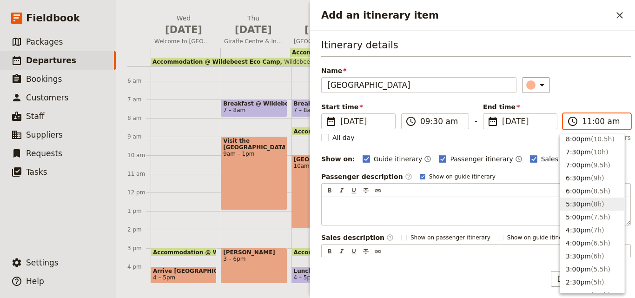
click at [591, 201] on span "( 8h )" at bounding box center [597, 204] width 13 height 7
type input "05:30 pm"
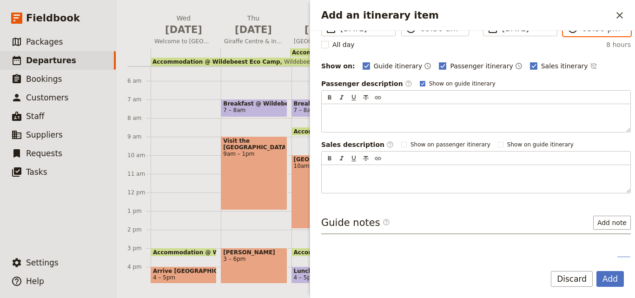
scroll to position [0, 0]
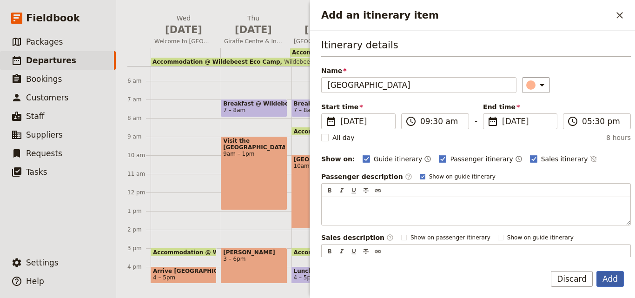
click at [618, 278] on button "Add" at bounding box center [610, 279] width 27 height 16
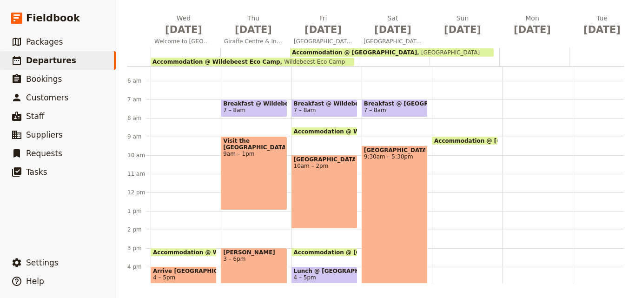
click at [427, 207] on div "Breakfast @ [GEOGRAPHIC_DATA] 7 – 8am [GEOGRAPHIC_DATA] 9:30am – 5:30pm" at bounding box center [397, 192] width 70 height 447
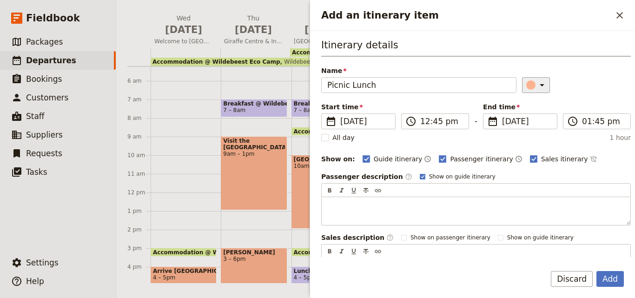
type input "Picnic Lunch"
click at [537, 89] on icon "Add an itinerary item" at bounding box center [542, 85] width 11 height 11
click at [535, 125] on div "button" at bounding box center [532, 126] width 9 height 9
click at [605, 273] on button "Add" at bounding box center [610, 279] width 27 height 16
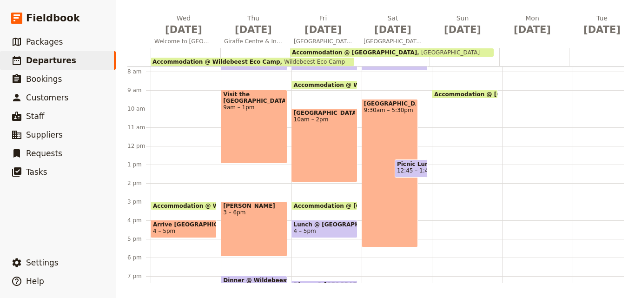
scroll to position [190, 0]
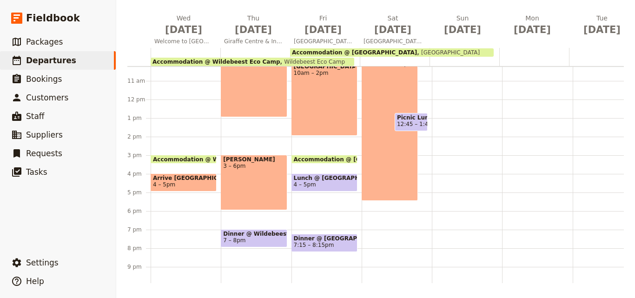
click at [334, 241] on span "Dinner @ [GEOGRAPHIC_DATA]" at bounding box center [324, 238] width 61 height 7
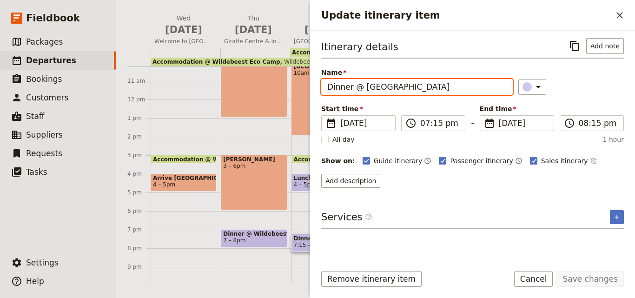
drag, startPoint x: 438, startPoint y: 89, endPoint x: 323, endPoint y: 93, distance: 114.5
click at [323, 93] on input "Dinner @ [GEOGRAPHIC_DATA]" at bounding box center [417, 87] width 192 height 16
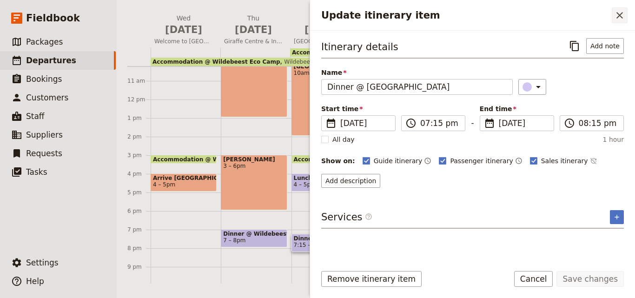
click at [624, 13] on icon "Close drawer" at bounding box center [620, 15] width 11 height 11
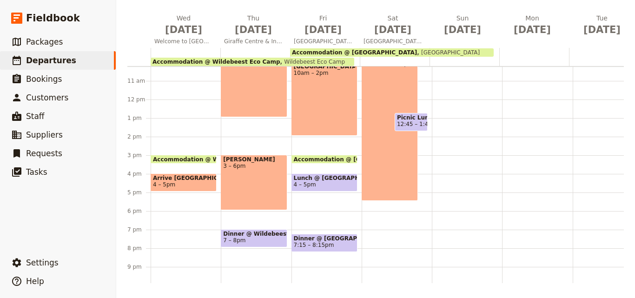
click at [380, 232] on div "Breakfast @ [GEOGRAPHIC_DATA] 7 – 8am [GEOGRAPHIC_DATA] 9:30am – 5:30pm Picnic …" at bounding box center [397, 99] width 70 height 447
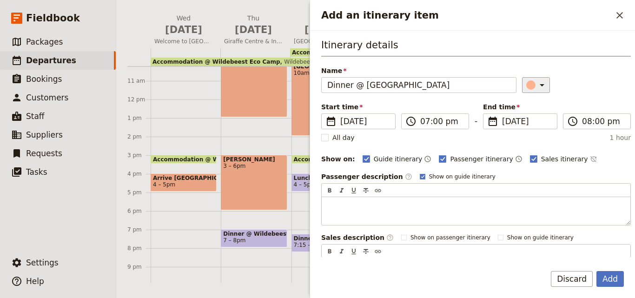
type input "Dinner @ [GEOGRAPHIC_DATA]"
click at [527, 83] on div "Add an itinerary item" at bounding box center [531, 84] width 9 height 9
click at [538, 124] on button "button" at bounding box center [533, 126] width 11 height 11
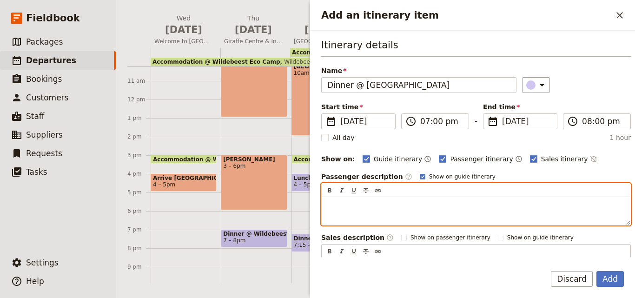
click at [458, 201] on p "Add an itinerary item" at bounding box center [477, 205] width 298 height 9
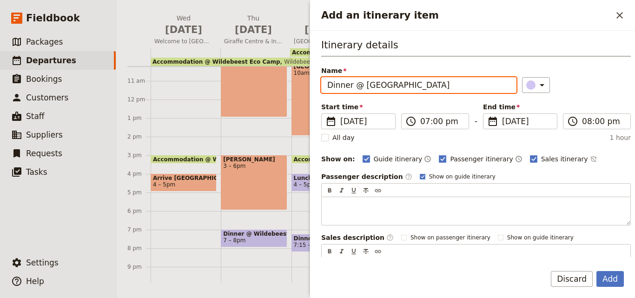
click at [586, 99] on div "Itinerary details Name Dinner @ [GEOGRAPHIC_DATA] ​ Start time ​ [DATE] [DATE] …" at bounding box center [476, 162] width 310 height 248
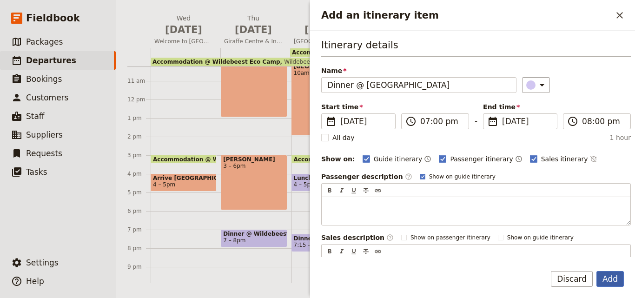
click at [612, 275] on button "Add" at bounding box center [610, 279] width 27 height 16
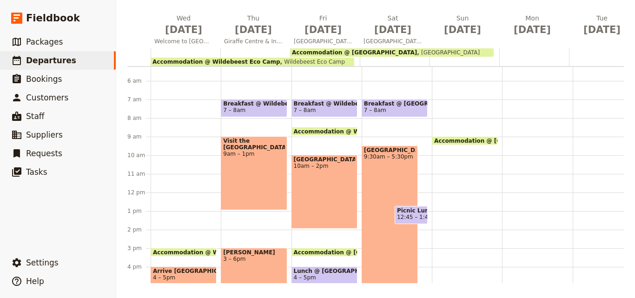
scroll to position [4, 0]
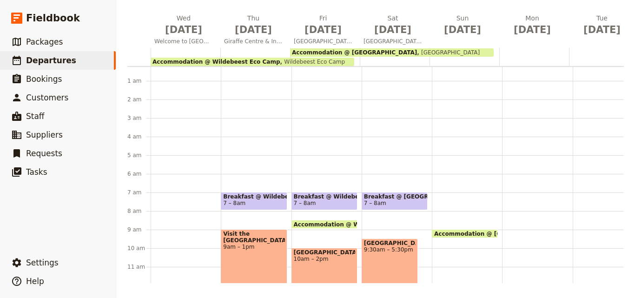
click at [387, 201] on span "7 – 8am" at bounding box center [394, 203] width 61 height 7
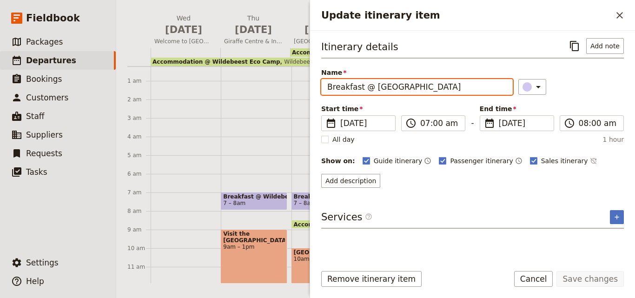
drag, startPoint x: 446, startPoint y: 91, endPoint x: 321, endPoint y: 88, distance: 125.2
click at [321, 88] on div "Itinerary details ​ Add note Name Breakfast @ [GEOGRAPHIC_DATA] ​ Start time ​ …" at bounding box center [472, 144] width 325 height 227
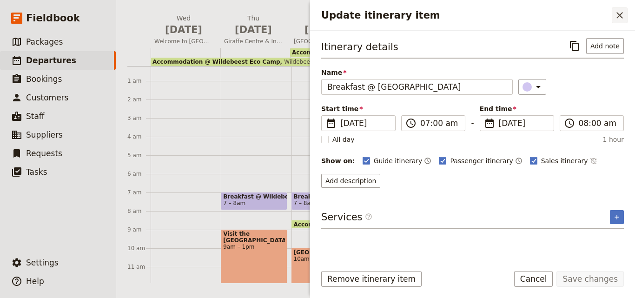
click at [622, 17] on icon "Close drawer" at bounding box center [620, 15] width 11 height 11
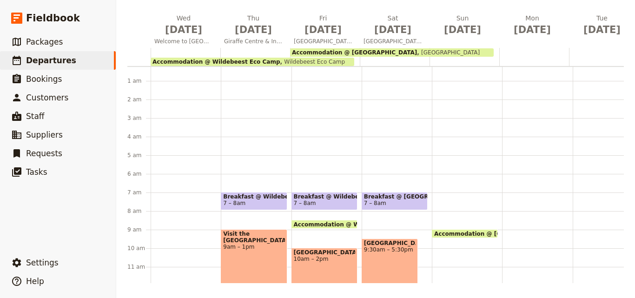
click at [440, 193] on div "Accommodation @ [GEOGRAPHIC_DATA] 3pm – 9am [GEOGRAPHIC_DATA]" at bounding box center [467, 285] width 70 height 447
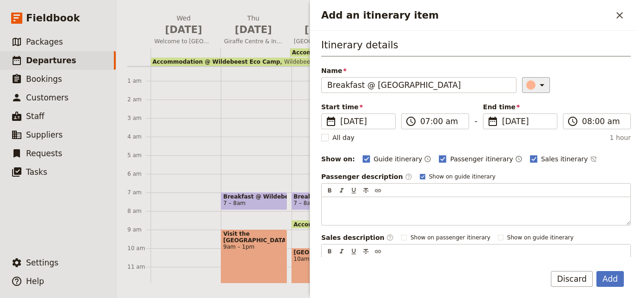
type input "Breakfast @ [GEOGRAPHIC_DATA]"
click at [537, 86] on icon "Add an itinerary item" at bounding box center [542, 85] width 11 height 11
click at [531, 125] on div "button" at bounding box center [532, 126] width 9 height 9
click at [615, 279] on button "Add" at bounding box center [610, 279] width 27 height 16
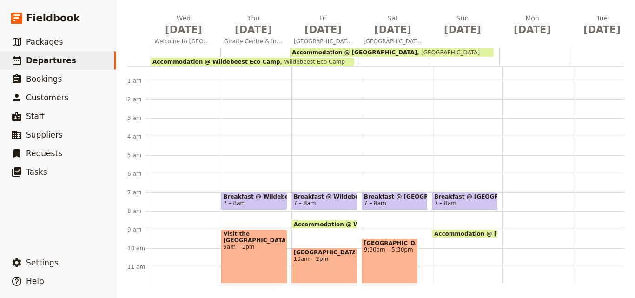
scroll to position [51, 0]
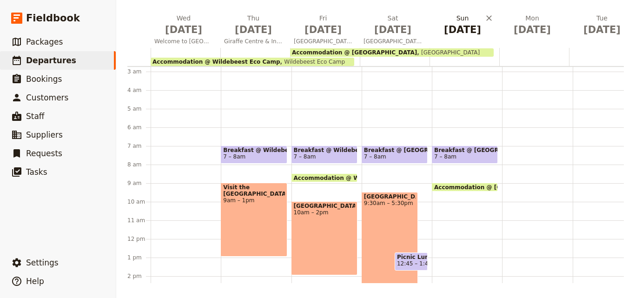
click at [465, 20] on h2 "[DATE]" at bounding box center [463, 24] width 59 height 23
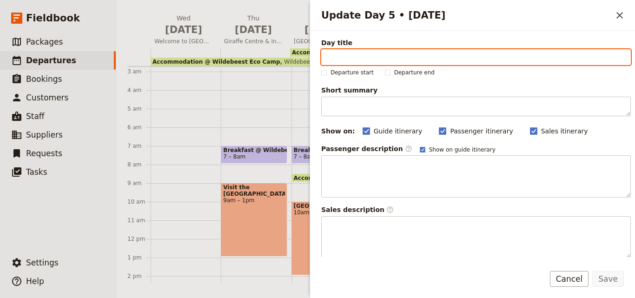
paste input "Ol Pejeta Conservancy"
type input "Ol Pejeta Conservancy"
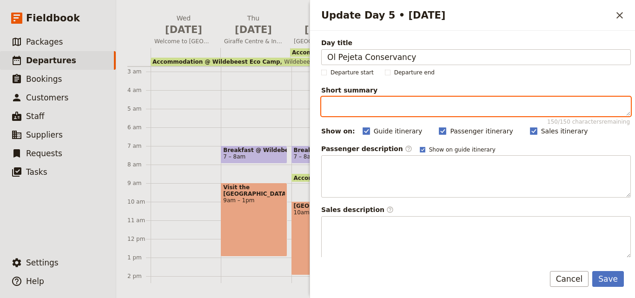
click at [355, 103] on textarea "Short summary 150 / 150 characters remaining" at bounding box center [476, 107] width 310 height 20
paste textarea "Visit Ol Pejeta Conservancy in [GEOGRAPHIC_DATA], home to elephants, lions, and…"
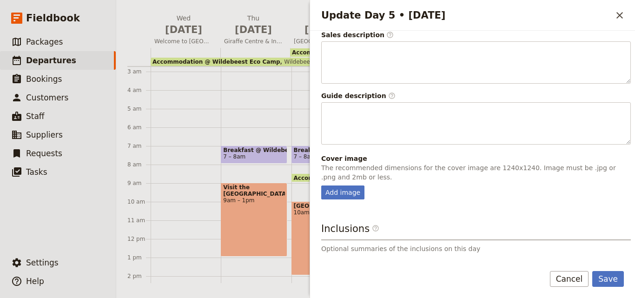
scroll to position [267, 0]
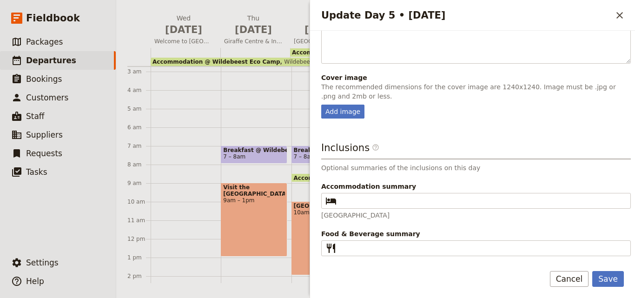
type textarea "Visit Ol Pejeta Conservancy in [GEOGRAPHIC_DATA], home to elephants, lions, and…"
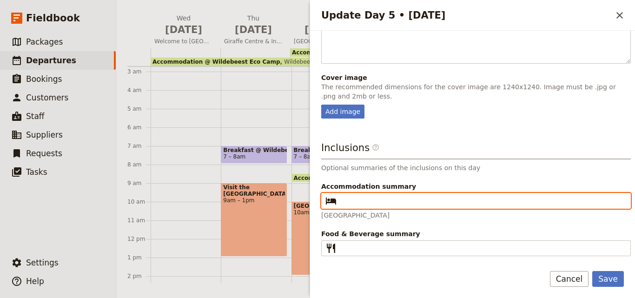
paste input "[GEOGRAPHIC_DATA]"
type input "[GEOGRAPHIC_DATA]"
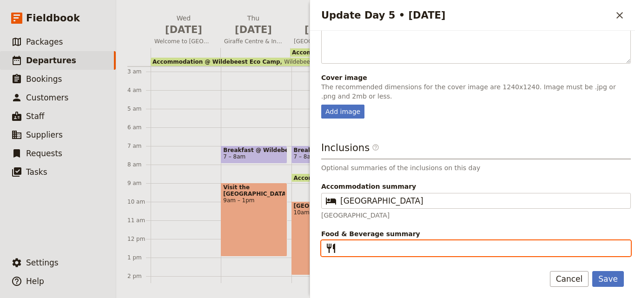
click at [382, 251] on input "Food & Beverage summary ​" at bounding box center [483, 248] width 285 height 11
paste input "[PERSON_NAME]"
type input "[PERSON_NAME]"
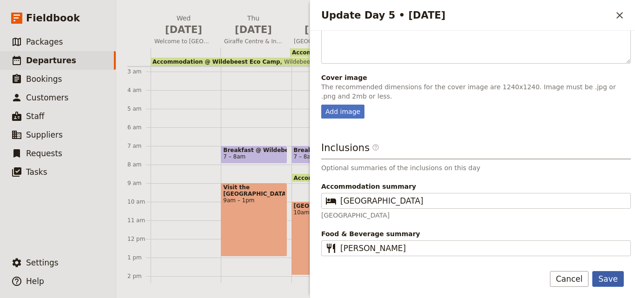
click at [622, 276] on button "Save" at bounding box center [609, 279] width 32 height 16
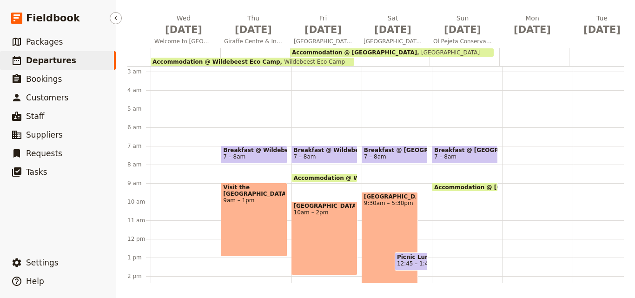
click at [25, 230] on ul "​ Packages ​ Departures ​ Bookings ​ Customers ​ Staff ​ Suppliers ​ Requests ​…" at bounding box center [58, 141] width 116 height 217
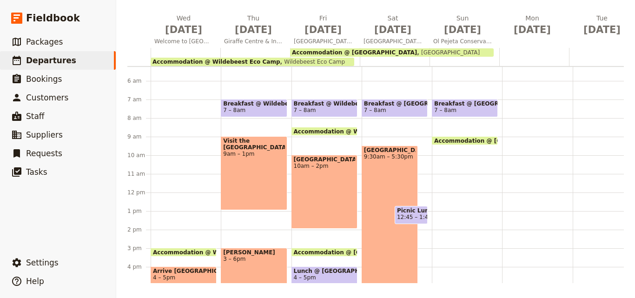
scroll to position [144, 0]
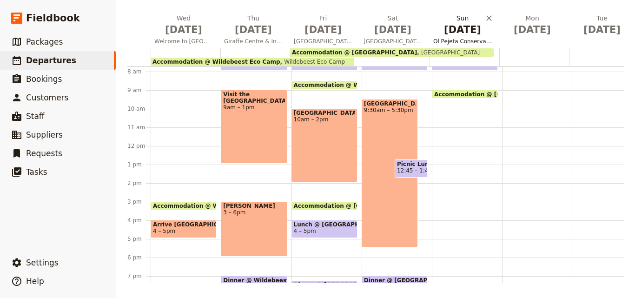
click at [466, 33] on span "[DATE]" at bounding box center [463, 30] width 59 height 14
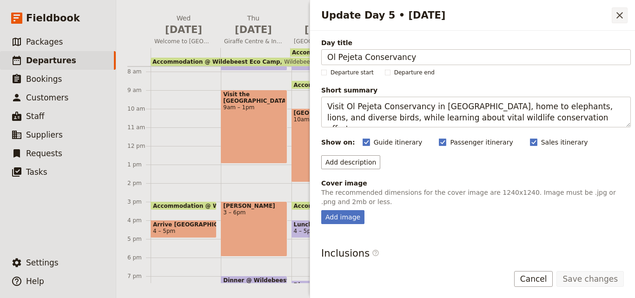
click at [617, 15] on icon "Close drawer" at bounding box center [620, 15] width 11 height 11
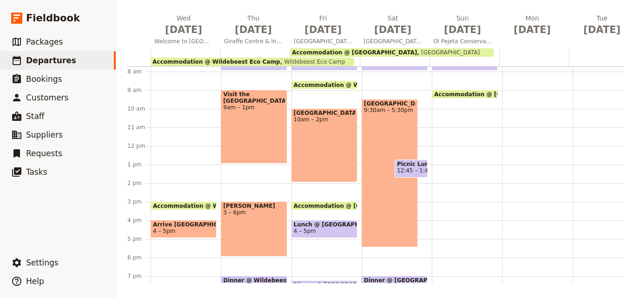
click at [450, 111] on div "Breakfast @ [GEOGRAPHIC_DATA] 7 – 8am Accommodation @ [GEOGRAPHIC_DATA] 3pm – 9…" at bounding box center [467, 146] width 70 height 447
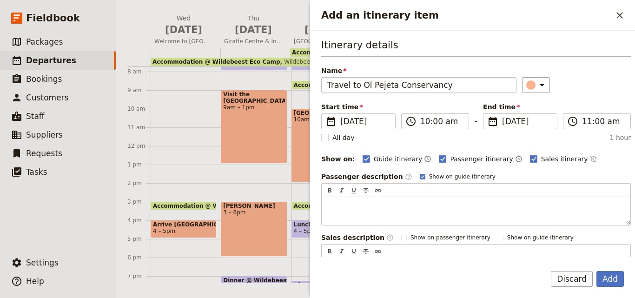
click at [329, 82] on input "Travel to Ol Pejeta Conservancy" at bounding box center [418, 85] width 195 height 16
type input "Travel to Ol Pejeta Conservancy"
click at [617, 268] on form "Itinerary details Name Travel to Ol Pejeta Conservancy ​ Start time ​ [DATE] [D…" at bounding box center [472, 164] width 325 height 267
click at [617, 271] on button "Add" at bounding box center [610, 279] width 27 height 16
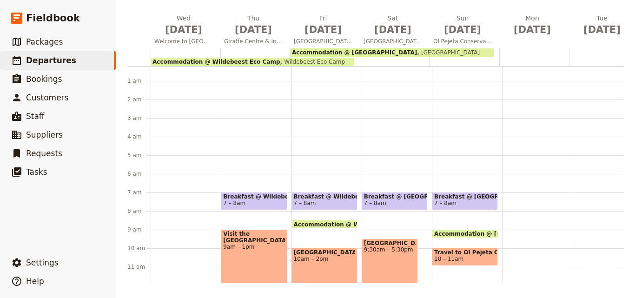
scroll to position [97, 0]
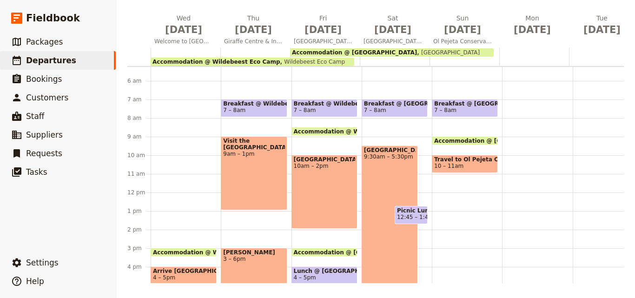
click at [469, 160] on span "Travel to Ol Pejeta Conservancy" at bounding box center [464, 159] width 61 height 7
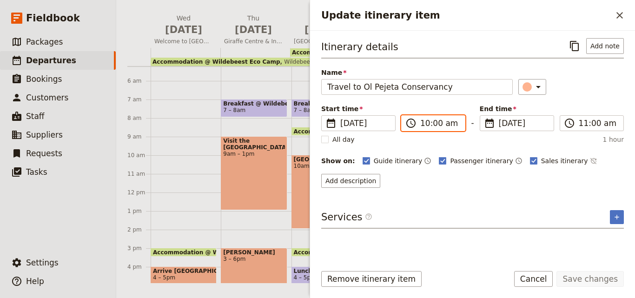
click at [425, 122] on input "10:00 am" at bounding box center [440, 123] width 39 height 11
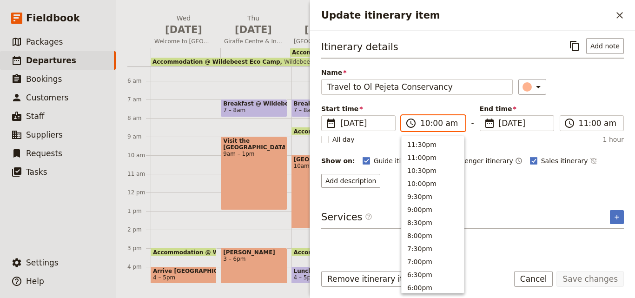
scroll to position [354, 0]
click at [430, 167] on button "9:00am" at bounding box center [433, 168] width 62 height 13
type input "09:00 am"
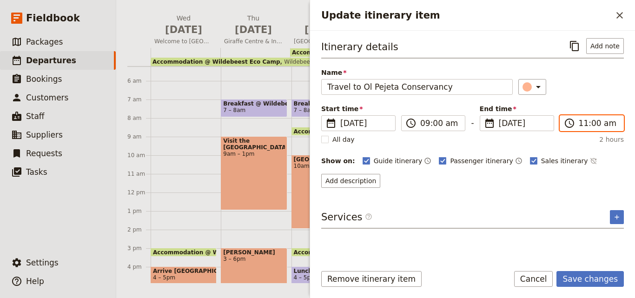
click at [585, 123] on input "11:00 am" at bounding box center [598, 123] width 39 height 11
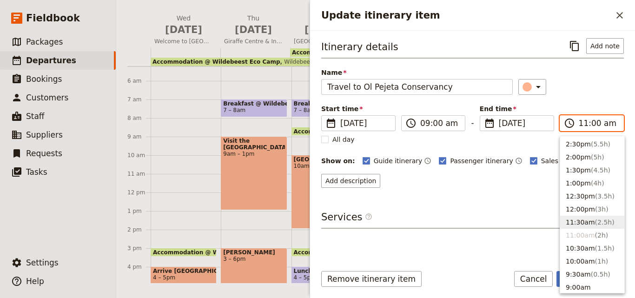
scroll to position [234, 0]
click at [575, 180] on button "1:00pm ( 4h )" at bounding box center [593, 183] width 64 height 13
type input "01:00 pm"
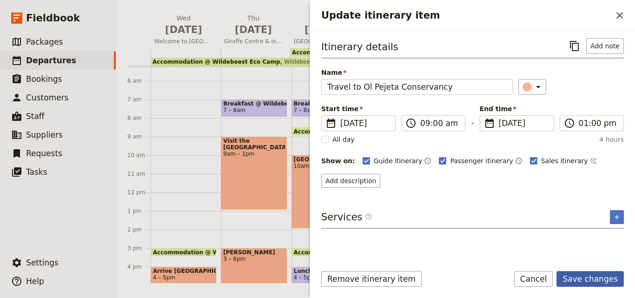
click at [602, 281] on button "Save changes" at bounding box center [590, 279] width 67 height 16
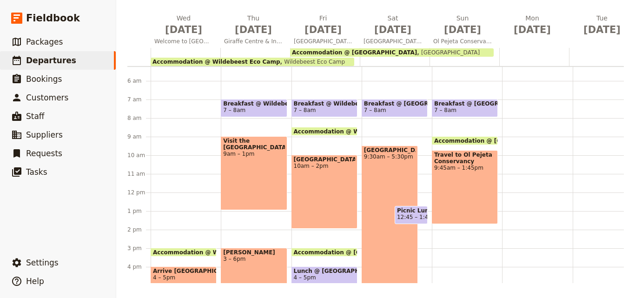
click at [479, 140] on span "Accommodation @ [GEOGRAPHIC_DATA]" at bounding box center [498, 141] width 129 height 6
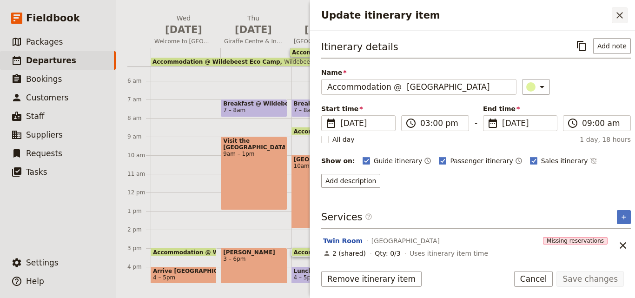
click at [622, 13] on icon "Close drawer" at bounding box center [620, 15] width 11 height 11
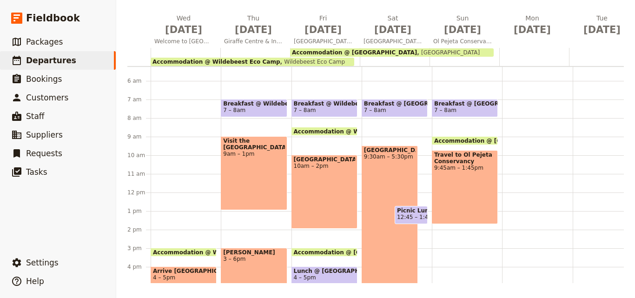
click at [425, 50] on div "Accommodation @ [GEOGRAPHIC_DATA]" at bounding box center [392, 52] width 204 height 8
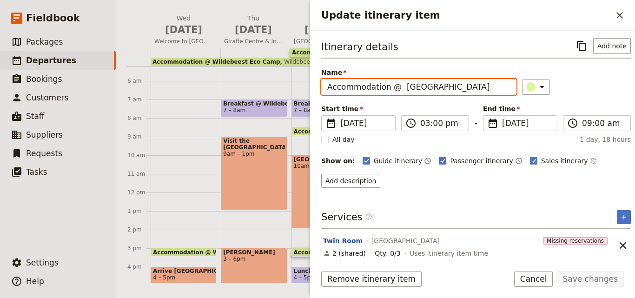
drag, startPoint x: 461, startPoint y: 87, endPoint x: 288, endPoint y: 80, distance: 172.7
click at [288, 80] on div "[DATE] - [GEOGRAPHIC_DATA] - Montessori ​ Draft [DATE] – [DATE] 12 days / 11 ni…" at bounding box center [375, 149] width 519 height 298
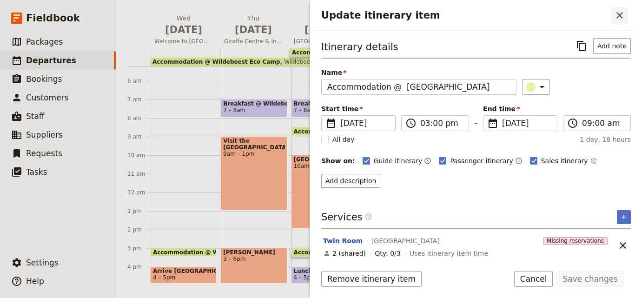
click at [616, 17] on icon "Close drawer" at bounding box center [620, 15] width 11 height 11
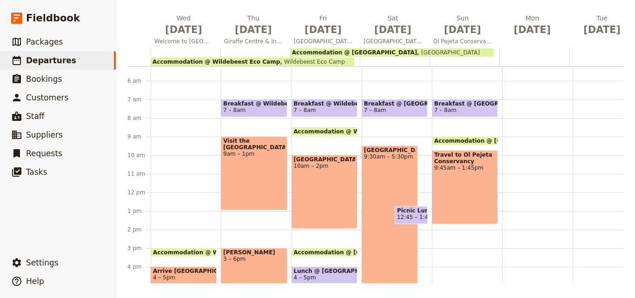
click at [455, 62] on div at bounding box center [465, 57] width 70 height 18
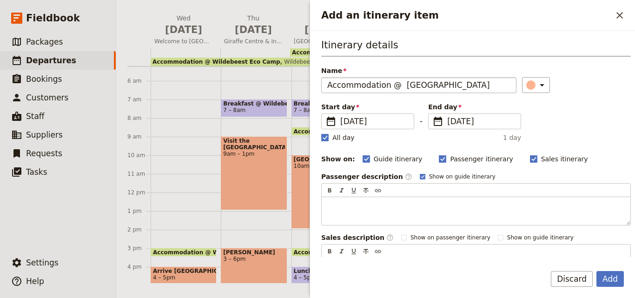
drag, startPoint x: 400, startPoint y: 84, endPoint x: 487, endPoint y: 84, distance: 87.5
click at [487, 84] on input "Accommodation @ [GEOGRAPHIC_DATA]" at bounding box center [418, 85] width 195 height 16
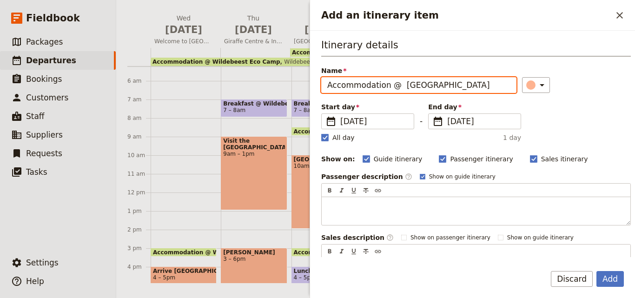
paste input "Le Rustique"
click at [401, 86] on input "Accommodation @ [GEOGRAPHIC_DATA]" at bounding box center [418, 85] width 195 height 16
type input "Accommodation @ [GEOGRAPHIC_DATA]"
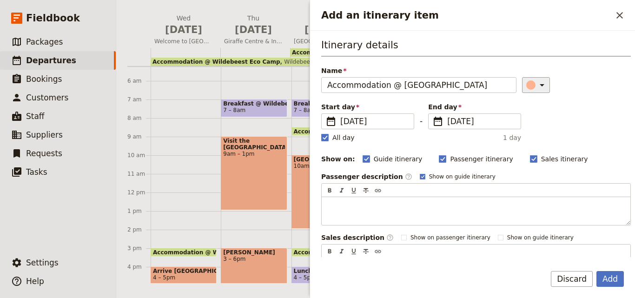
click at [537, 83] on icon "Add an itinerary item" at bounding box center [542, 85] width 11 height 11
click at [519, 113] on div "button" at bounding box center [521, 115] width 9 height 9
click at [326, 138] on polygon "Add an itinerary item" at bounding box center [325, 136] width 5 height 5
click at [321, 133] on input "All day" at bounding box center [321, 133] width 0 height 0
checkbox input "false"
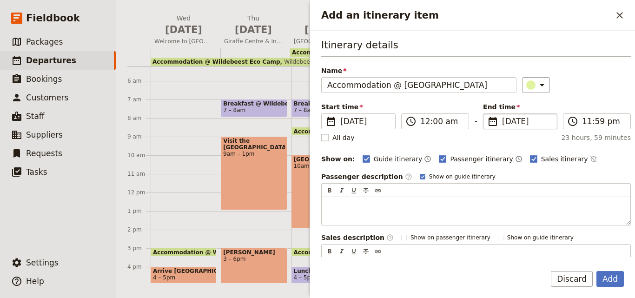
click at [502, 120] on span "[DATE]" at bounding box center [526, 121] width 49 height 11
click at [488, 114] on input "[DATE]" at bounding box center [487, 114] width 0 height 0
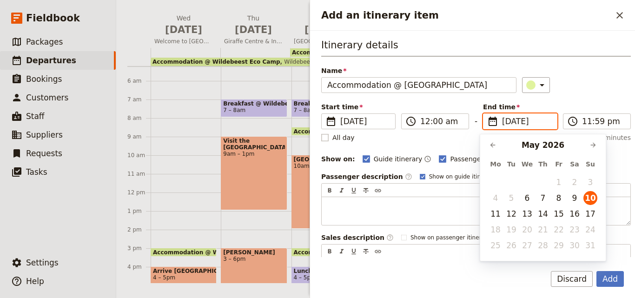
scroll to position [0, 0]
click at [491, 211] on button "11" at bounding box center [496, 214] width 14 height 14
type input "[DATE]"
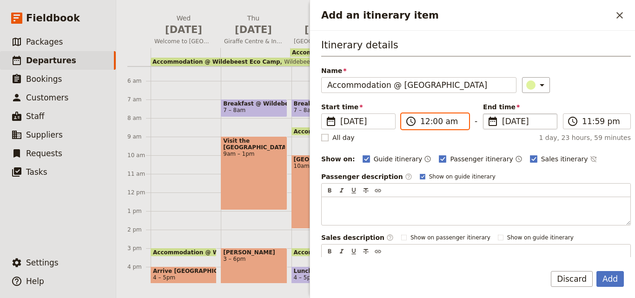
click at [424, 124] on input "12:00 am" at bounding box center [442, 121] width 43 height 11
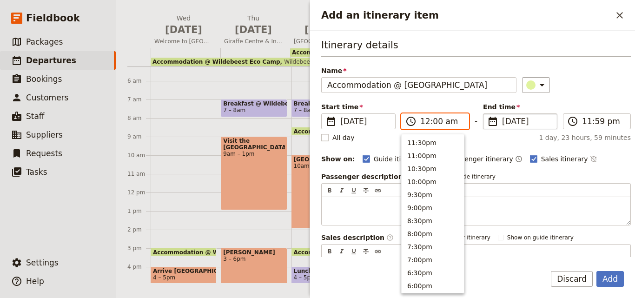
scroll to position [470, 0]
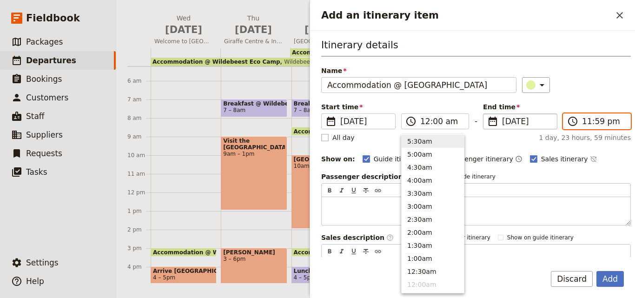
click at [585, 124] on input "11:59 pm" at bounding box center [603, 121] width 43 height 11
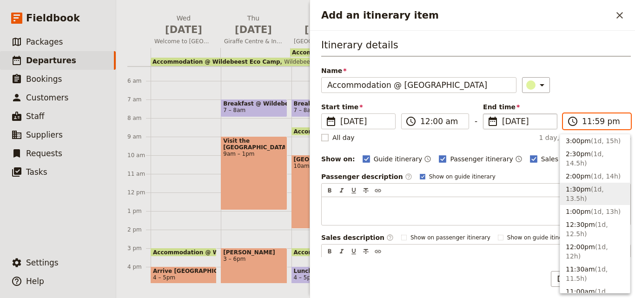
scroll to position [372, 0]
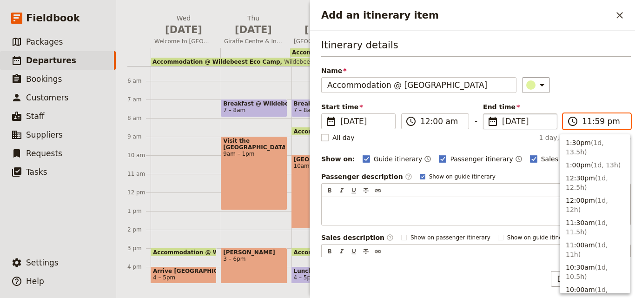
type input "09:30 am"
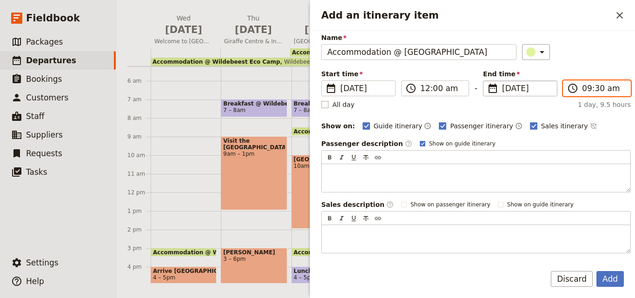
scroll to position [18, 0]
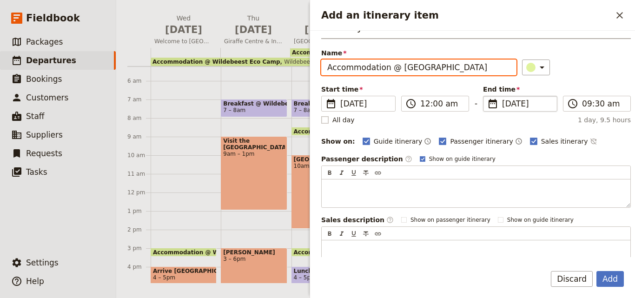
drag, startPoint x: 472, startPoint y: 67, endPoint x: 397, endPoint y: 66, distance: 75.4
click at [397, 66] on input "Accommodation @ [GEOGRAPHIC_DATA]" at bounding box center [418, 68] width 195 height 16
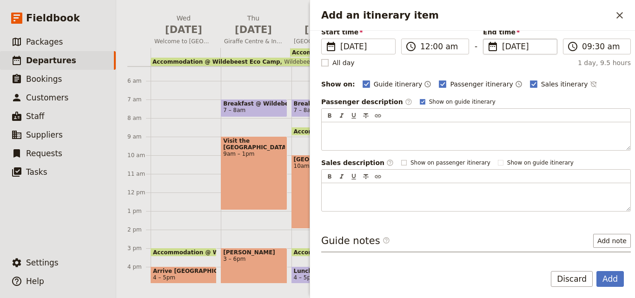
scroll to position [111, 0]
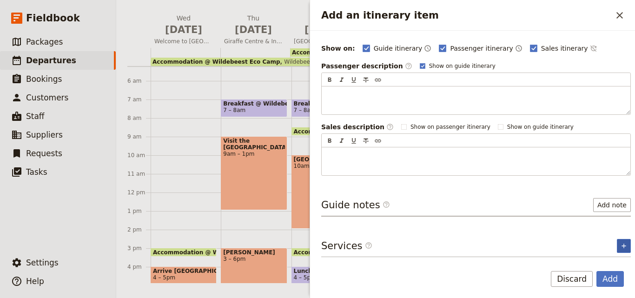
click at [621, 242] on icon "Add service inclusion" at bounding box center [624, 245] width 7 height 7
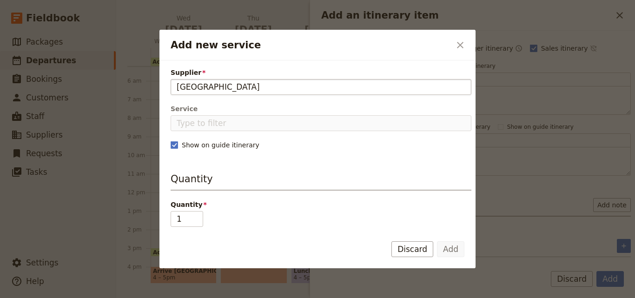
click at [177, 85] on input "[GEOGRAPHIC_DATA]" at bounding box center [321, 86] width 289 height 11
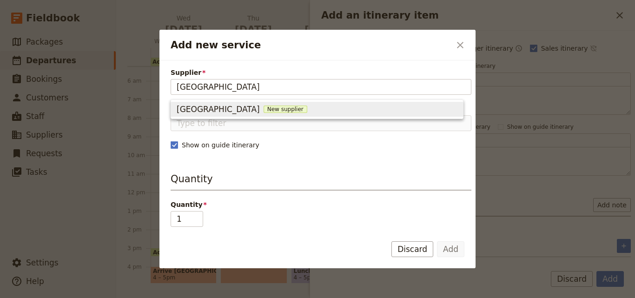
click at [264, 109] on span "New supplier" at bounding box center [286, 109] width 44 height 7
type input "[GEOGRAPHIC_DATA]"
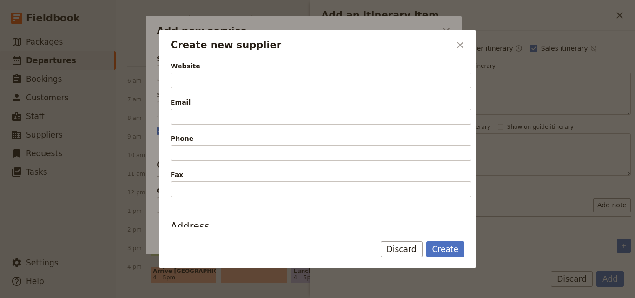
scroll to position [233, 0]
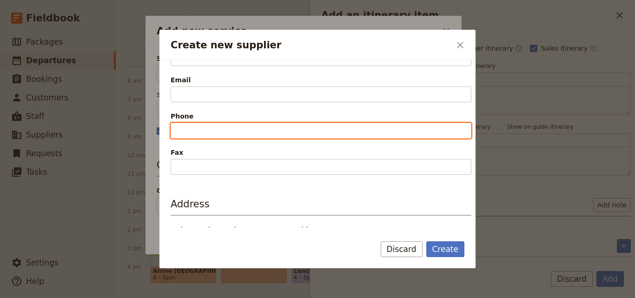
paste input "[PHONE_NUMBER] (24/7)"
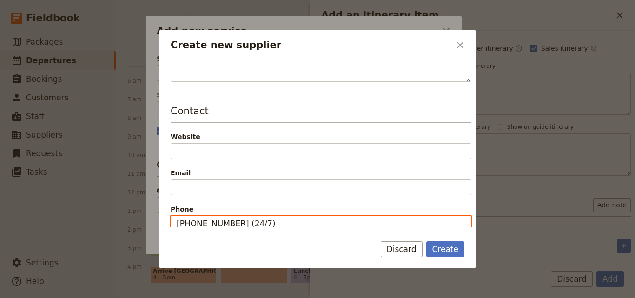
type input "[PHONE_NUMBER] (24/7)"
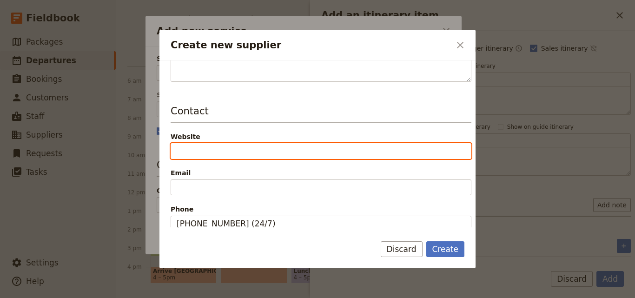
paste input "[URL][DOMAIN_NAME]"
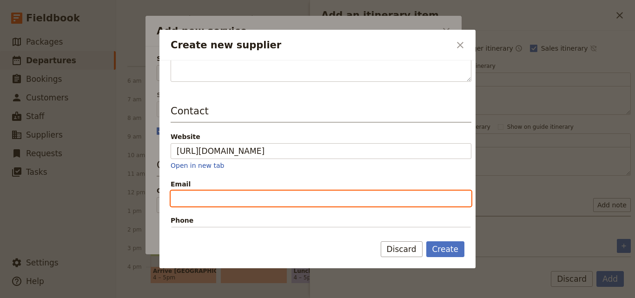
type input "[URL][DOMAIN_NAME]"
click at [266, 197] on input "Email" at bounding box center [321, 199] width 301 height 16
paste input "[EMAIL_ADDRESS][DOMAIN_NAME] | [EMAIL_ADDRESS][DOMAIN_NAME]"
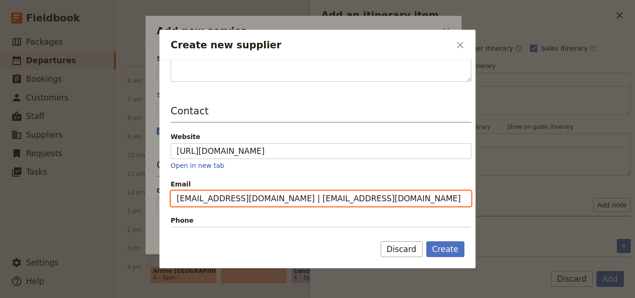
drag, startPoint x: 255, startPoint y: 200, endPoint x: 127, endPoint y: 193, distance: 127.7
click at [127, 298] on div "Create new supplier ​ Supplier information Name Le Rustique Hotel Status Active…" at bounding box center [317, 298] width 635 height 0
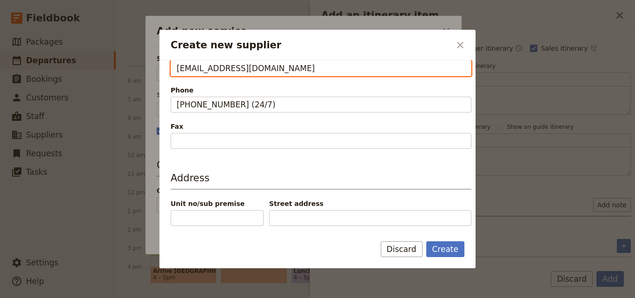
scroll to position [306, 0]
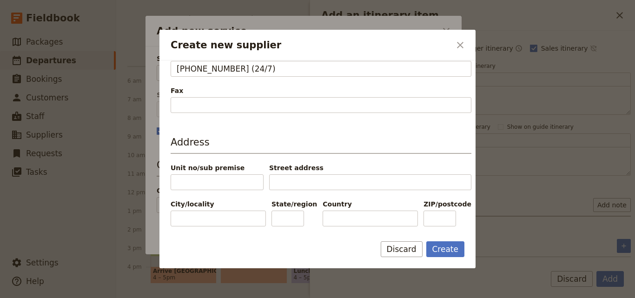
type input "[EMAIL_ADDRESS][DOMAIN_NAME]"
click at [323, 220] on input "Country" at bounding box center [370, 219] width 95 height 16
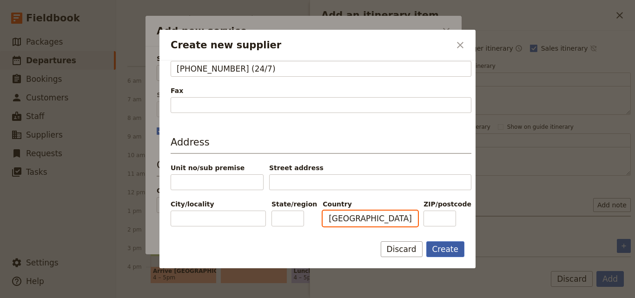
type input "[GEOGRAPHIC_DATA]"
click at [459, 246] on button "Create" at bounding box center [446, 249] width 39 height 16
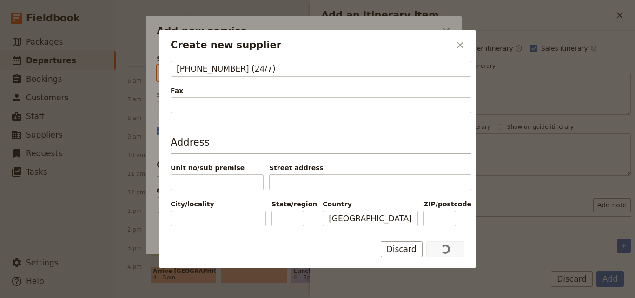
type input "[GEOGRAPHIC_DATA]"
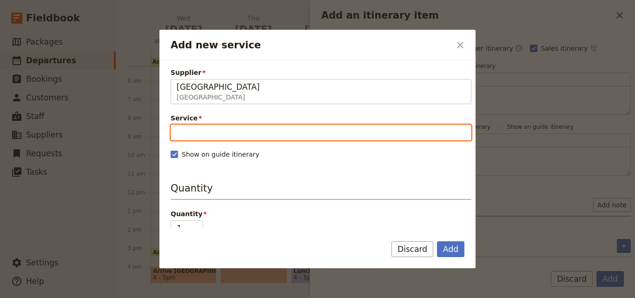
click at [306, 131] on input "Service" at bounding box center [321, 133] width 301 height 16
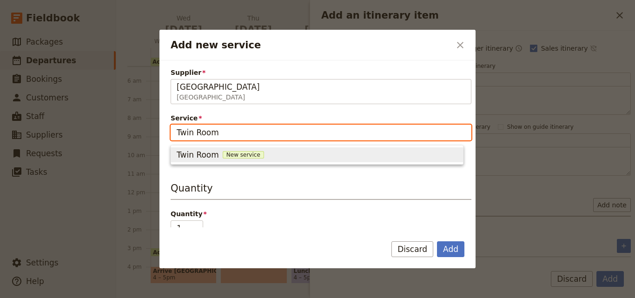
click at [245, 152] on span "New service" at bounding box center [243, 154] width 41 height 7
type input "Twin Room"
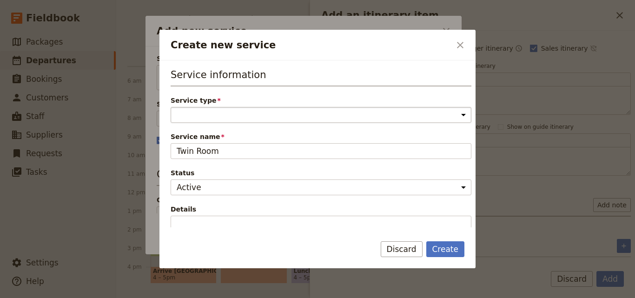
click at [214, 113] on select "Accommodation Activity Transport Flight Food and beverage Other" at bounding box center [321, 115] width 301 height 16
select select "AccommodationService"
click at [171, 107] on select "Accommodation Activity Transport Flight Food and beverage Other" at bounding box center [321, 115] width 301 height 16
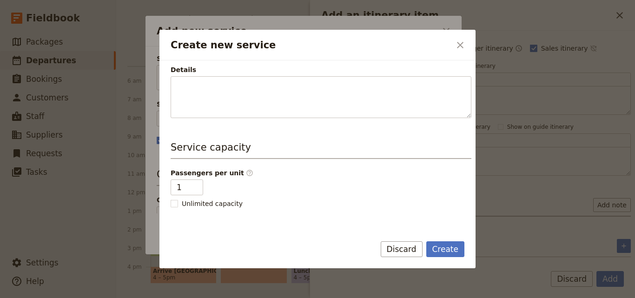
scroll to position [186, 0]
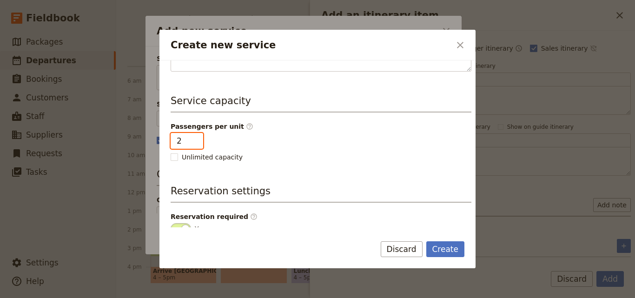
type input "2"
click at [194, 137] on input "2" at bounding box center [187, 141] width 33 height 16
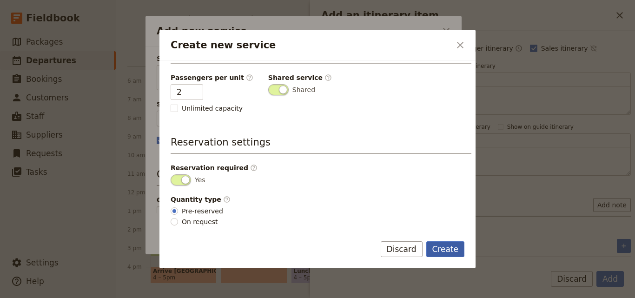
click at [456, 249] on button "Create" at bounding box center [446, 249] width 39 height 16
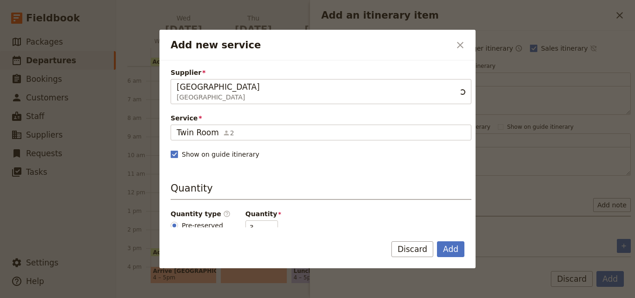
scroll to position [93, 0]
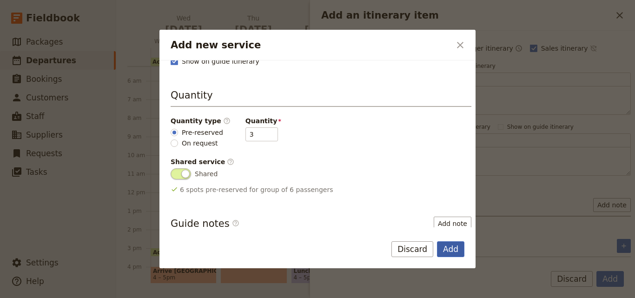
click at [454, 247] on button "Add" at bounding box center [450, 249] width 27 height 16
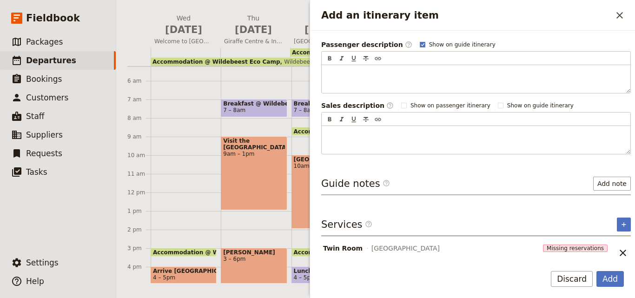
scroll to position [144, 0]
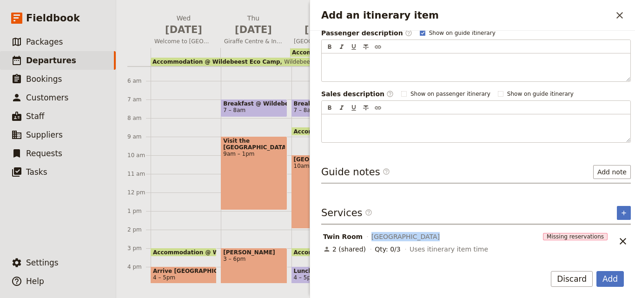
drag, startPoint x: 425, startPoint y: 235, endPoint x: 363, endPoint y: 234, distance: 61.4
click at [363, 234] on div "Twin Room [GEOGRAPHIC_DATA]" at bounding box center [431, 236] width 218 height 11
copy span "[GEOGRAPHIC_DATA]"
click at [621, 209] on icon "Add service inclusion" at bounding box center [624, 212] width 7 height 7
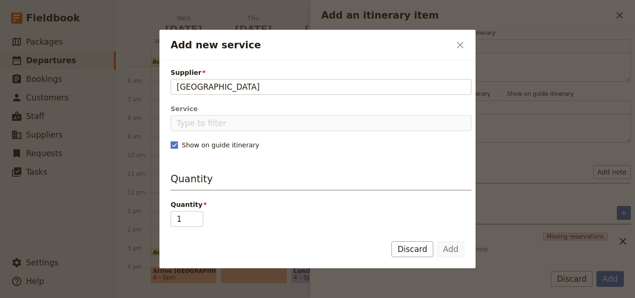
type input "[GEOGRAPHIC_DATA]"
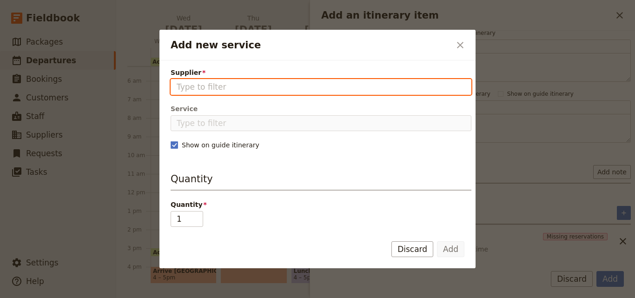
drag, startPoint x: 227, startPoint y: 81, endPoint x: 195, endPoint y: 82, distance: 31.7
paste input "[GEOGRAPHIC_DATA]"
click at [177, 87] on input "[GEOGRAPHIC_DATA]" at bounding box center [321, 86] width 289 height 11
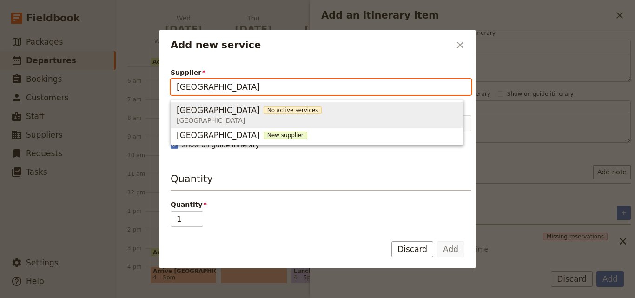
click at [224, 111] on span "[GEOGRAPHIC_DATA]" at bounding box center [218, 110] width 83 height 11
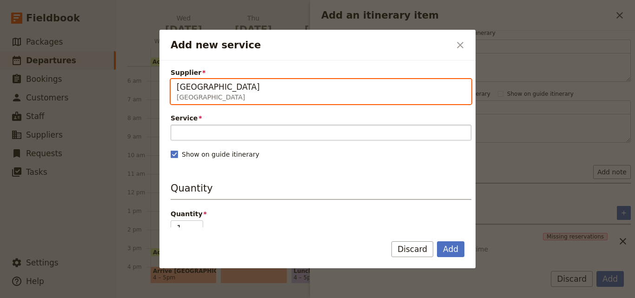
type input "[GEOGRAPHIC_DATA]"
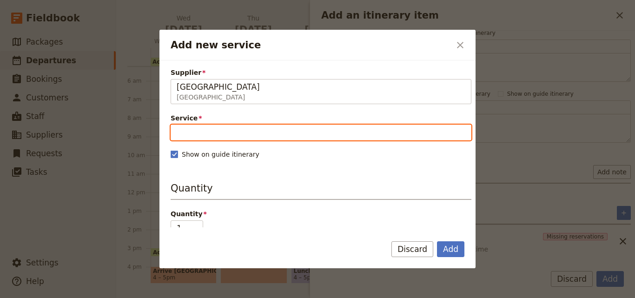
click at [234, 132] on input "Service" at bounding box center [321, 133] width 301 height 16
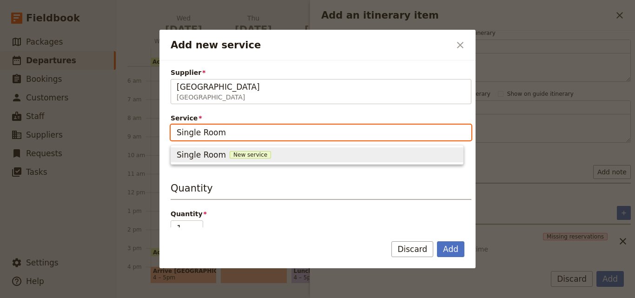
click at [230, 153] on span "New service" at bounding box center [250, 154] width 41 height 7
type input "Single Room"
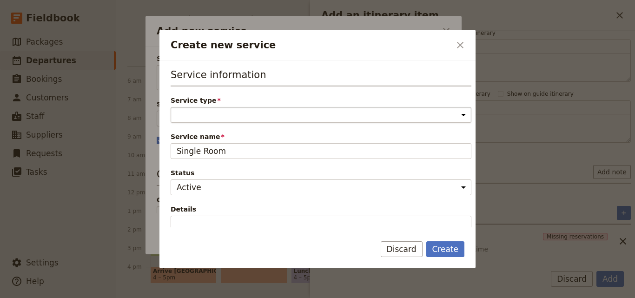
click at [310, 112] on select "Accommodation Activity Transport Flight Food and beverage Other" at bounding box center [321, 115] width 301 height 16
select select "AccommodationService"
click at [171, 107] on select "Accommodation Activity Transport Flight Food and beverage Other" at bounding box center [321, 115] width 301 height 16
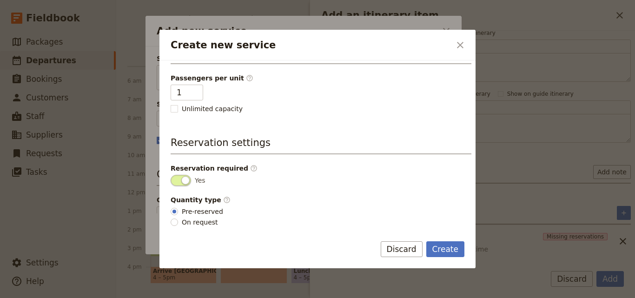
scroll to position [235, 0]
click at [460, 248] on button "Create" at bounding box center [446, 249] width 39 height 16
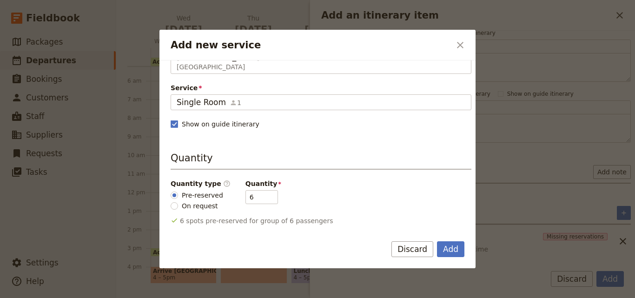
scroll to position [47, 0]
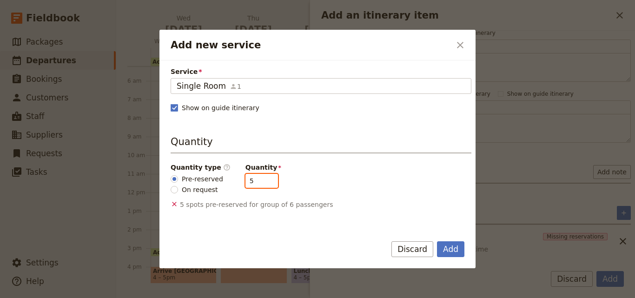
click at [260, 186] on input "5" at bounding box center [262, 181] width 33 height 14
click at [260, 186] on input "0" at bounding box center [262, 181] width 33 height 14
type input "1"
click at [265, 178] on input "1" at bounding box center [262, 181] width 33 height 14
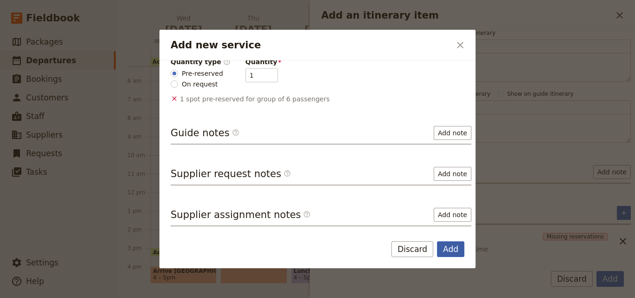
click at [451, 247] on button "Add" at bounding box center [450, 249] width 27 height 16
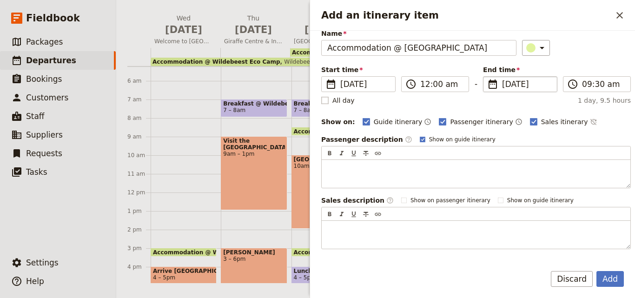
scroll to position [0, 0]
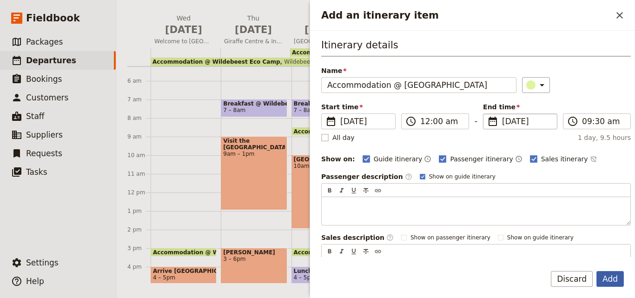
click at [622, 274] on button "Add" at bounding box center [610, 279] width 27 height 16
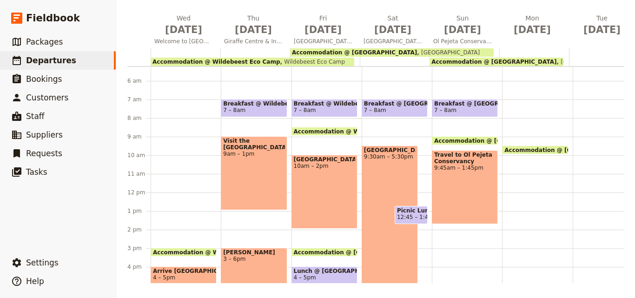
click at [459, 250] on div "Accommodation @ [GEOGRAPHIC_DATA] 12 – 9:30am [GEOGRAPHIC_DATA] Breakfast @ [GE…" at bounding box center [467, 192] width 70 height 447
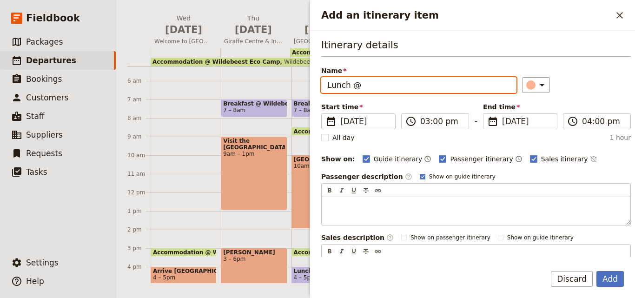
paste input "[GEOGRAPHIC_DATA]"
type input "Lunch @ [GEOGRAPHIC_DATA]"
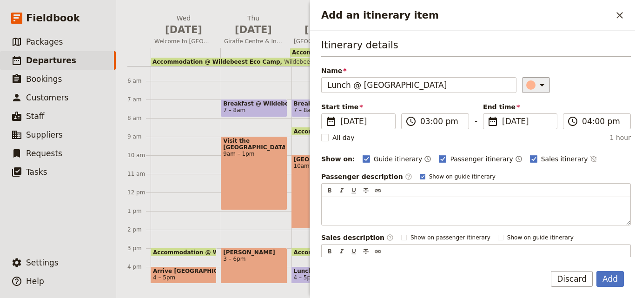
click at [527, 77] on button "​" at bounding box center [536, 85] width 28 height 16
click at [533, 126] on div "button" at bounding box center [532, 126] width 9 height 9
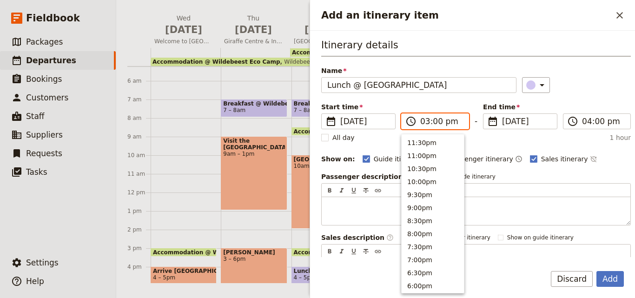
click at [423, 122] on input "03:00 pm" at bounding box center [442, 121] width 43 height 11
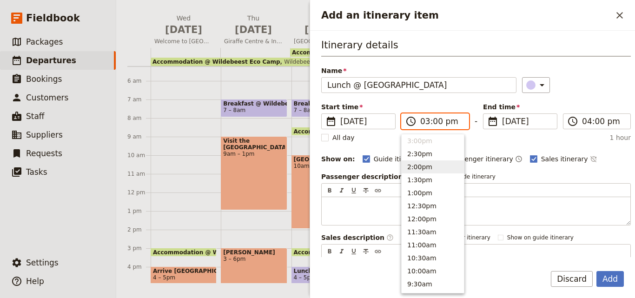
click at [429, 164] on button "2:00pm" at bounding box center [433, 166] width 62 height 13
type input "02:00 pm"
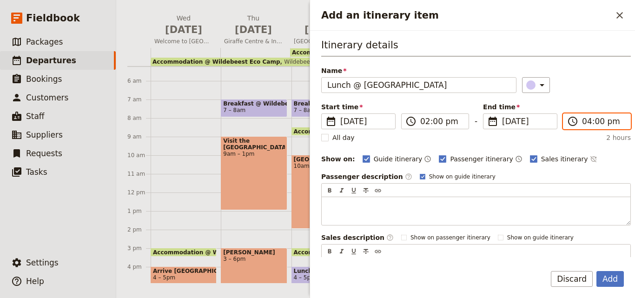
click at [582, 121] on input "04:00 pm" at bounding box center [603, 121] width 43 height 11
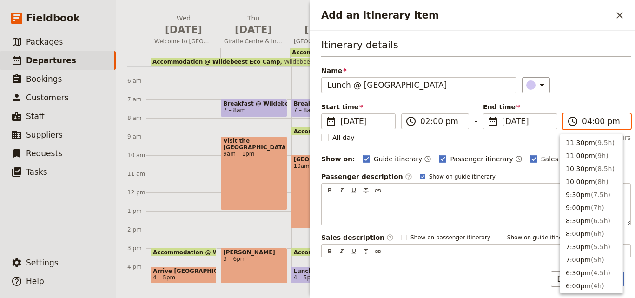
scroll to position [197, 0]
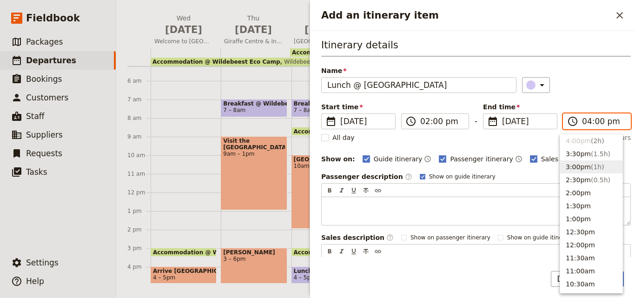
click at [583, 163] on button "3:00pm ( 1h )" at bounding box center [592, 166] width 62 height 13
type input "03:00 pm"
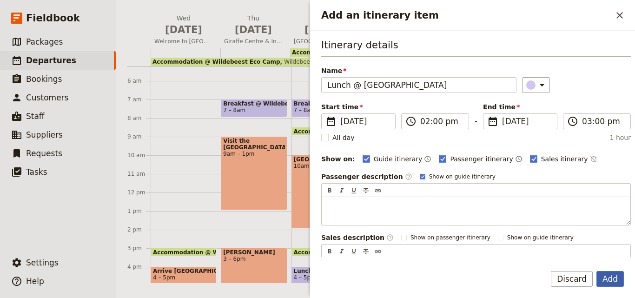
click at [608, 275] on button "Add" at bounding box center [610, 279] width 27 height 16
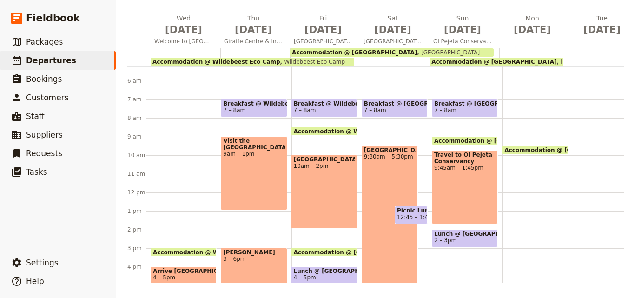
click at [464, 256] on div "Accommodation @ [GEOGRAPHIC_DATA] 12 – 9:[GEOGRAPHIC_DATA] Breakfast @ [GEOGRAP…" at bounding box center [467, 192] width 70 height 447
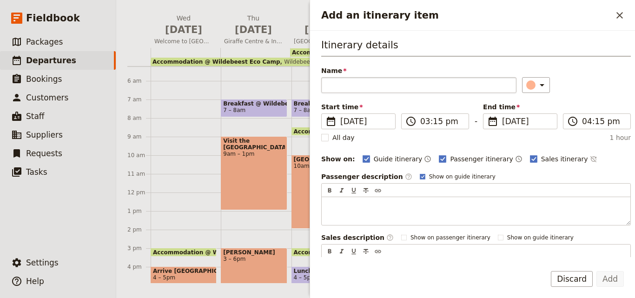
drag, startPoint x: 401, startPoint y: 77, endPoint x: 374, endPoint y: 86, distance: 28.3
drag, startPoint x: 403, startPoint y: 82, endPoint x: 286, endPoint y: 88, distance: 117.4
click at [286, 88] on div "[DATE] - [GEOGRAPHIC_DATA] - Montessori ​ Draft [DATE] – [DATE] 12 days / 11 ni…" at bounding box center [375, 149] width 519 height 298
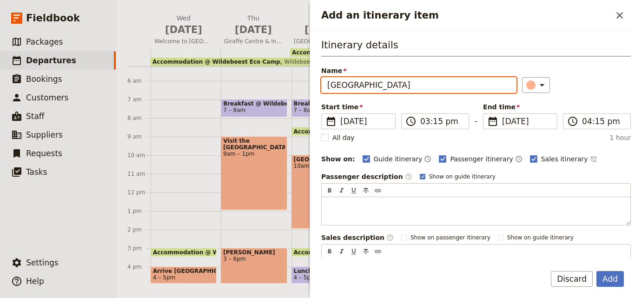
paste input "game drives"
click at [332, 82] on input "game drives" at bounding box center [418, 85] width 195 height 16
type input "Game drives"
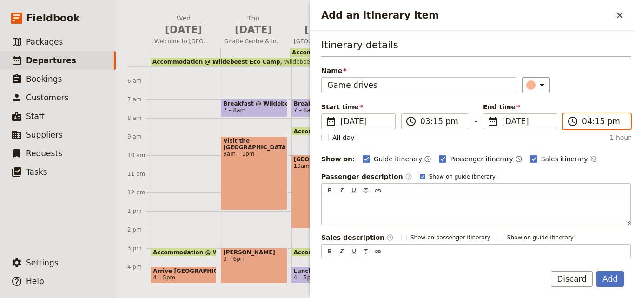
click at [586, 124] on input "04:15 pm" at bounding box center [603, 121] width 43 height 11
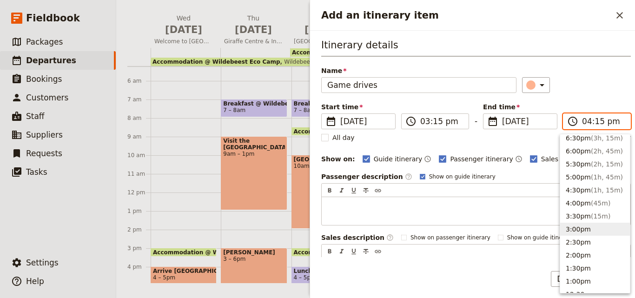
scroll to position [151, 0]
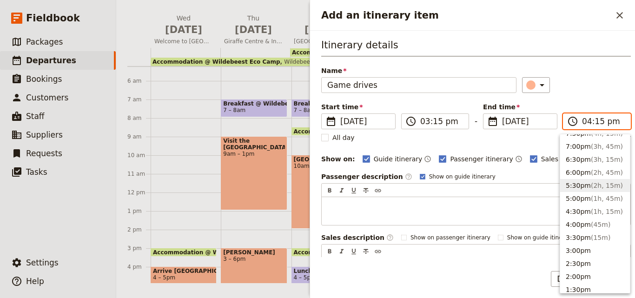
click at [599, 182] on span "( 2h, 15m )" at bounding box center [607, 185] width 32 height 7
type input "05:30 pm"
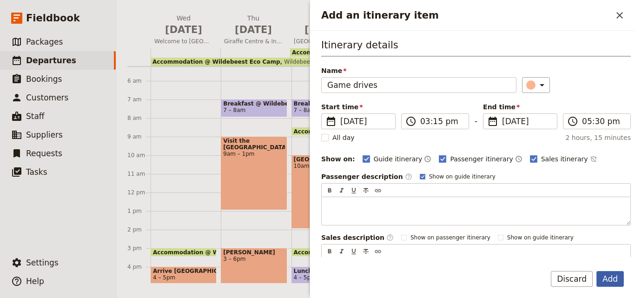
click at [621, 279] on button "Add" at bounding box center [610, 279] width 27 height 16
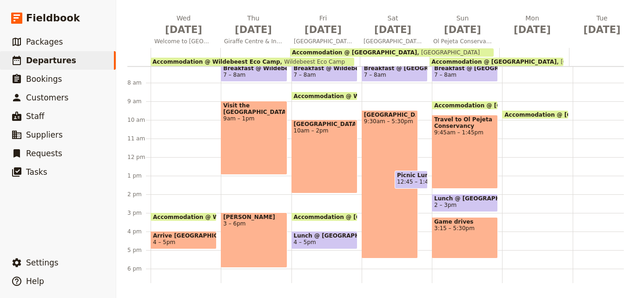
scroll to position [190, 0]
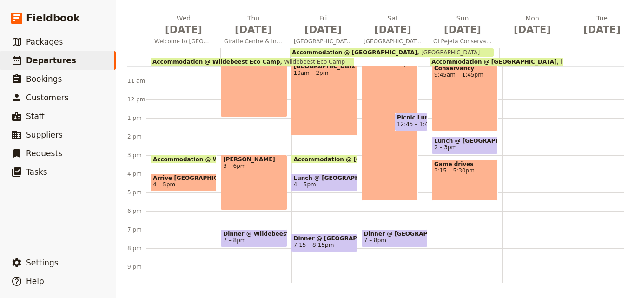
click at [459, 182] on div "Game drives 3:15 – 5:30pm" at bounding box center [465, 180] width 66 height 41
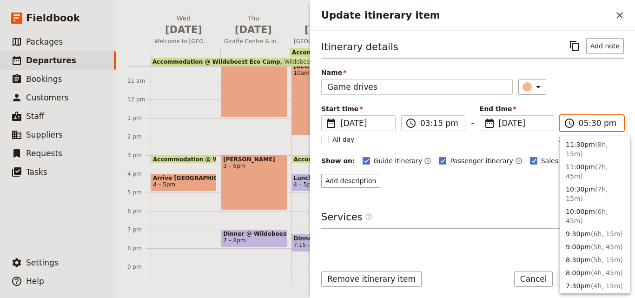
click at [581, 122] on input "05:30 pm" at bounding box center [598, 123] width 39 height 11
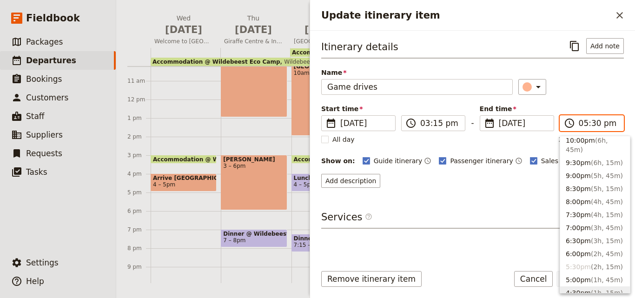
scroll to position [65, 0]
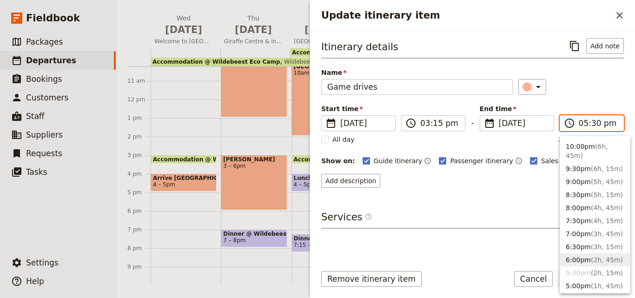
click at [595, 256] on span "( 2h, 45m )" at bounding box center [607, 259] width 32 height 7
type input "06:00 pm"
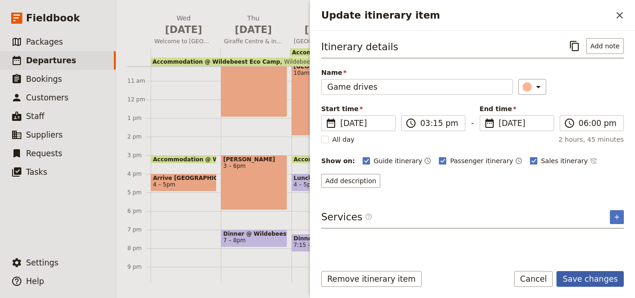
click at [599, 276] on button "Save changes" at bounding box center [590, 279] width 67 height 16
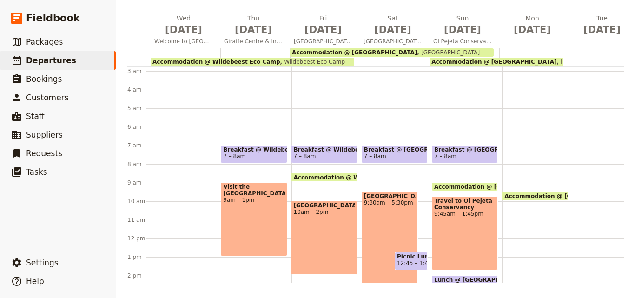
scroll to position [51, 0]
click at [535, 28] on span "[DATE]" at bounding box center [532, 30] width 59 height 14
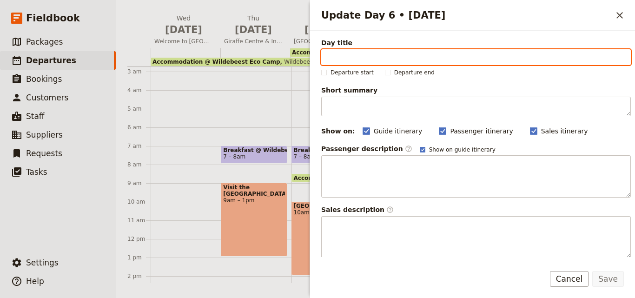
paste input "Sabache Community Camp"
type input "Sabache Community Camp"
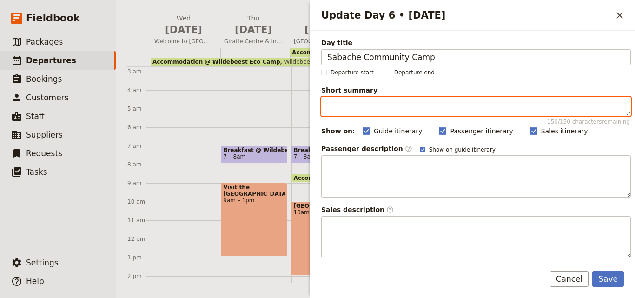
paste textarea "Drive to Sabache Community Camp beneath [GEOGRAPHIC_DATA], enjoy Samburu cultur…"
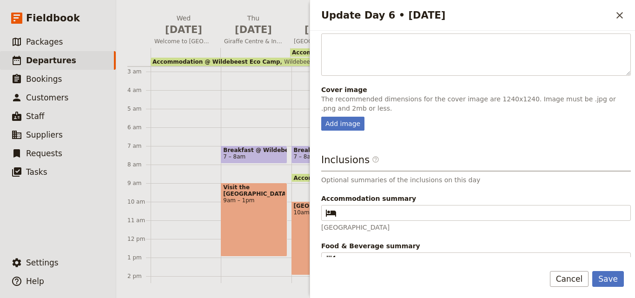
scroll to position [267, 0]
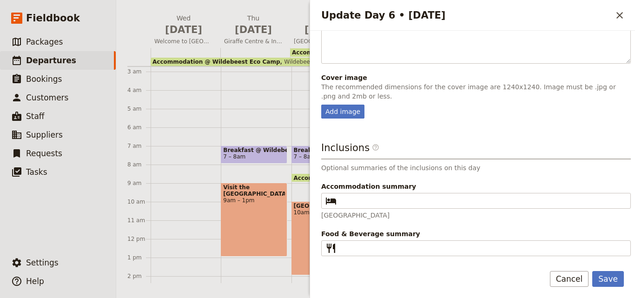
type textarea "Drive to Sabache Community Camp beneath [GEOGRAPHIC_DATA], enjoy Samburu cultur…"
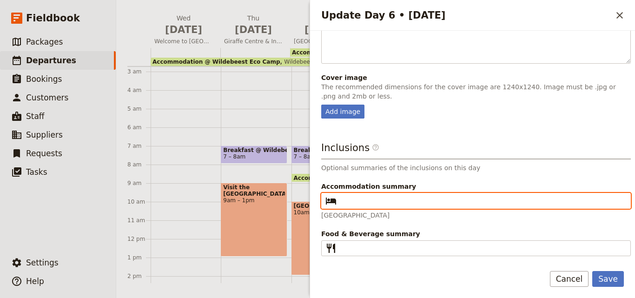
paste input "Sabache Camp"
type input "Sabache Camp"
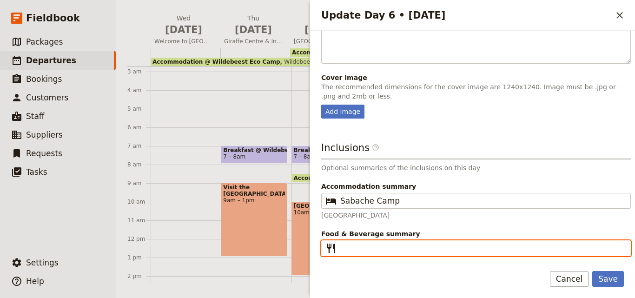
click at [390, 245] on input "Food & Beverage summary ​" at bounding box center [483, 248] width 285 height 11
paste input "B L D"
type input "B L D"
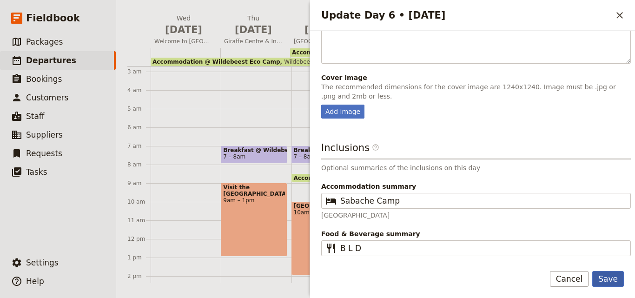
click at [622, 277] on button "Save" at bounding box center [609, 279] width 32 height 16
